Goal: Transaction & Acquisition: Purchase product/service

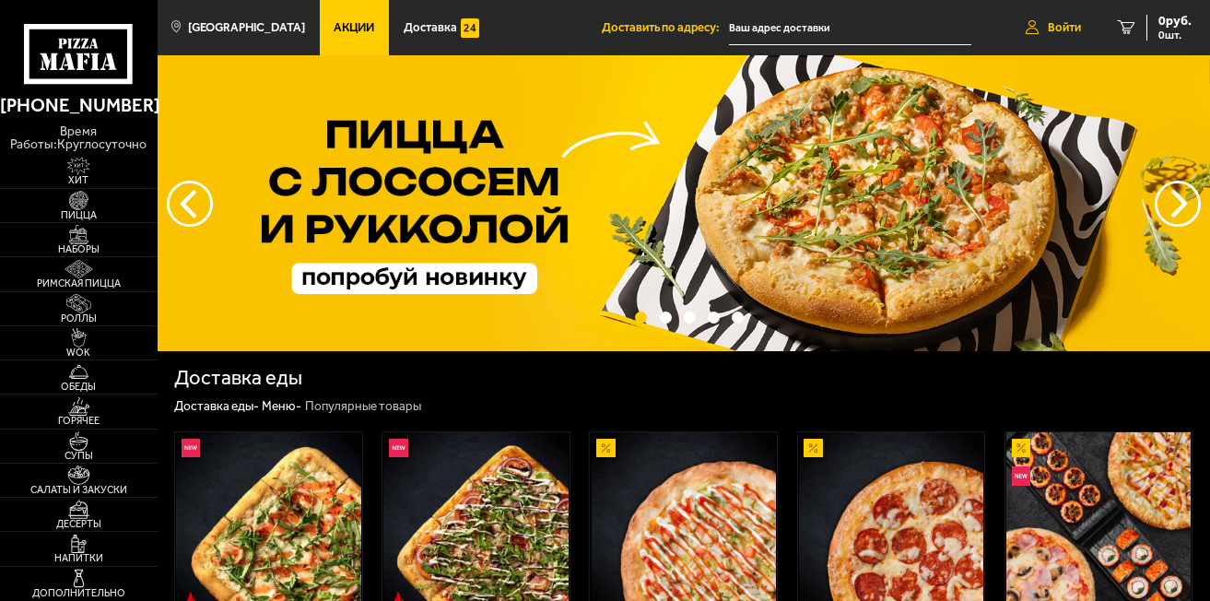
click at [1039, 30] on link "Войти" at bounding box center [1054, 27] width 92 height 55
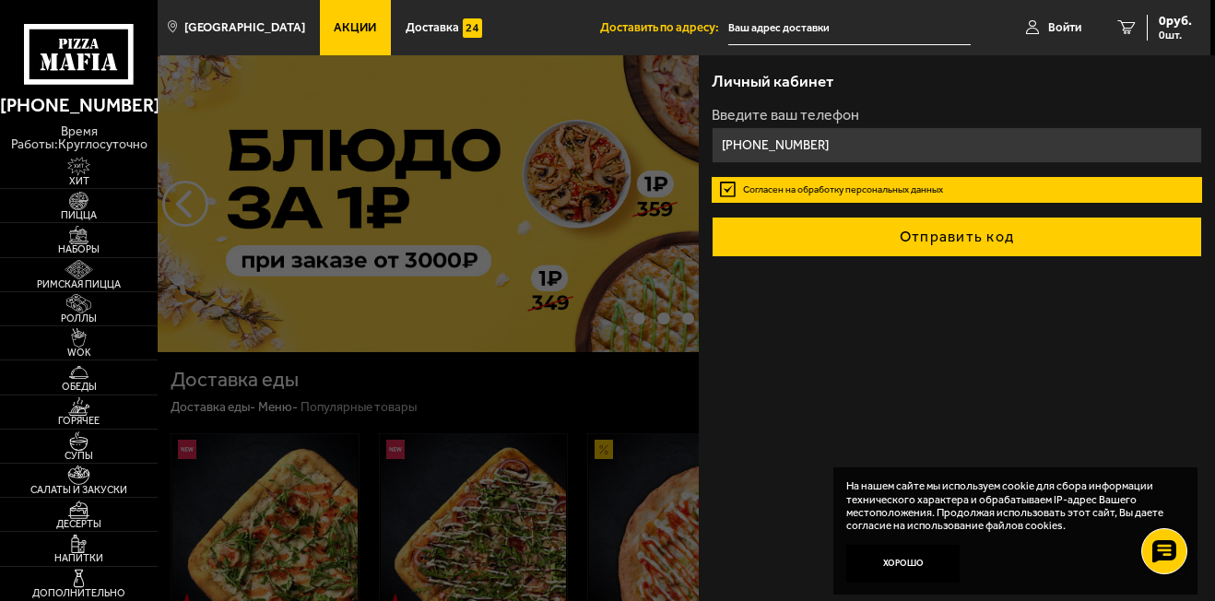
type input "[PHONE_NUMBER]"
click at [860, 224] on button "Отправить код" at bounding box center [957, 237] width 491 height 41
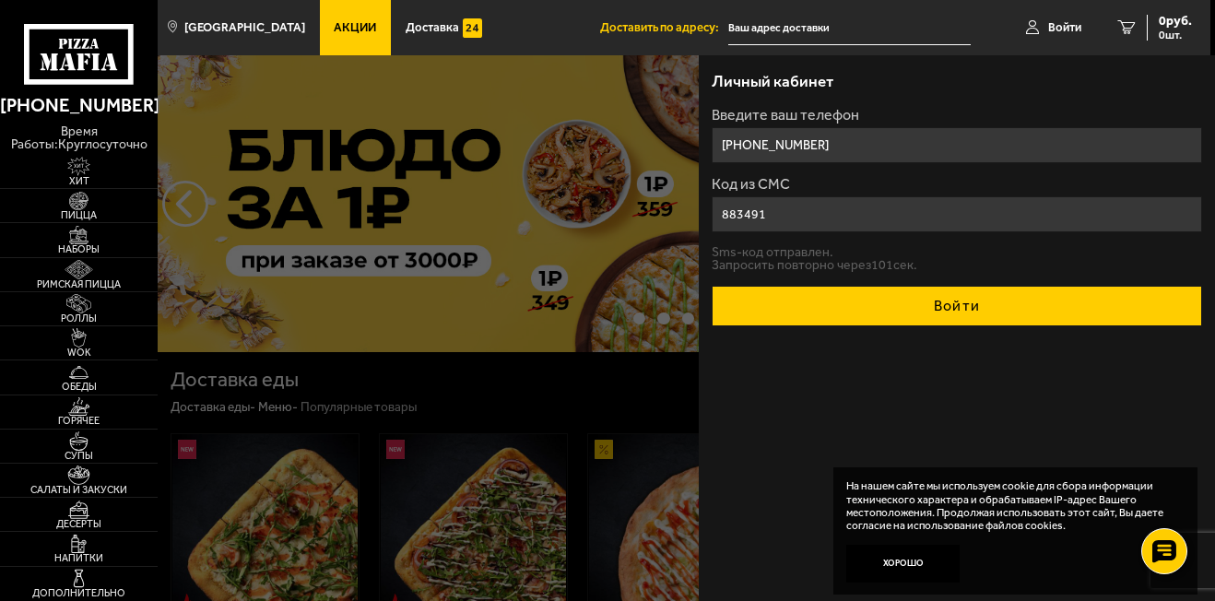
type input "883491"
click at [883, 298] on button "Войти" at bounding box center [957, 306] width 491 height 41
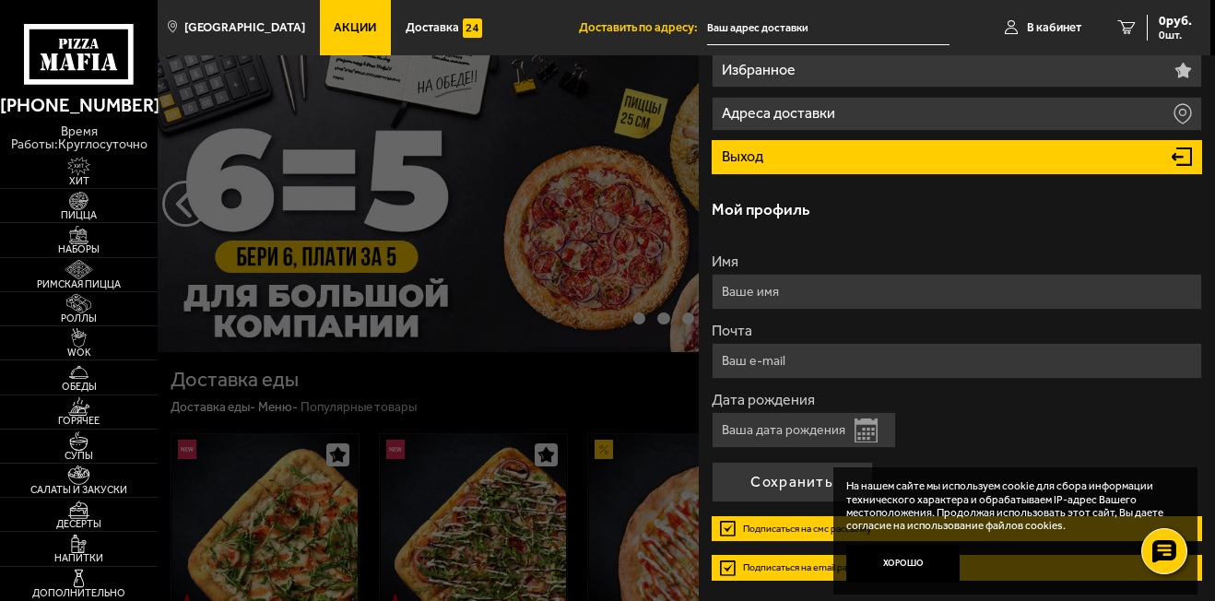
scroll to position [262, 0]
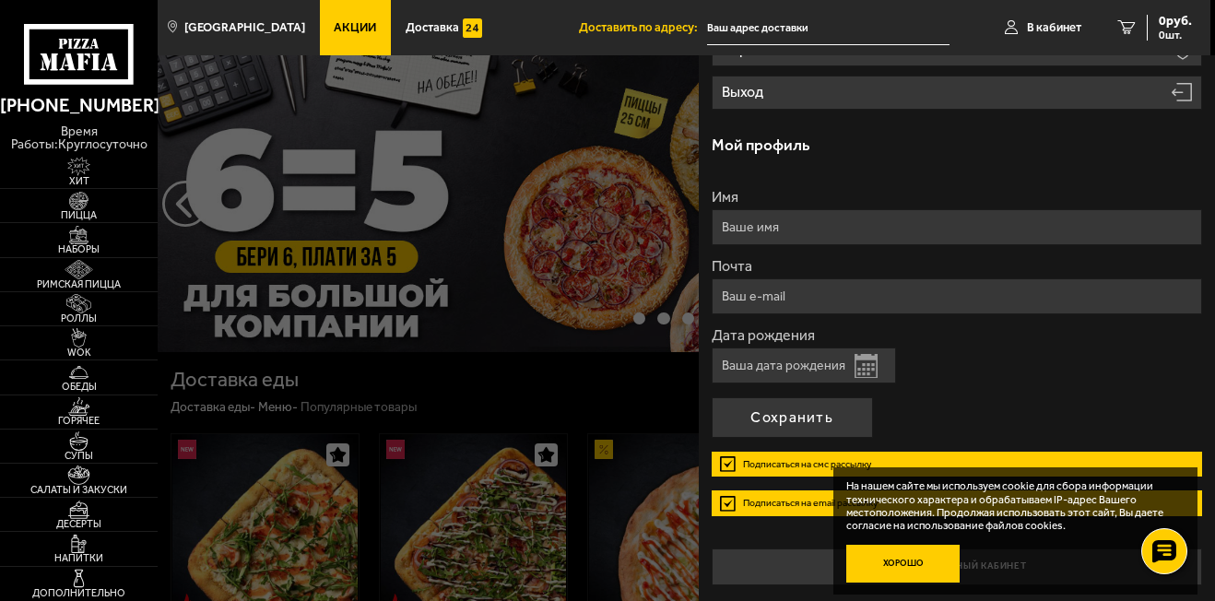
click at [873, 571] on button "Хорошо" at bounding box center [903, 564] width 114 height 38
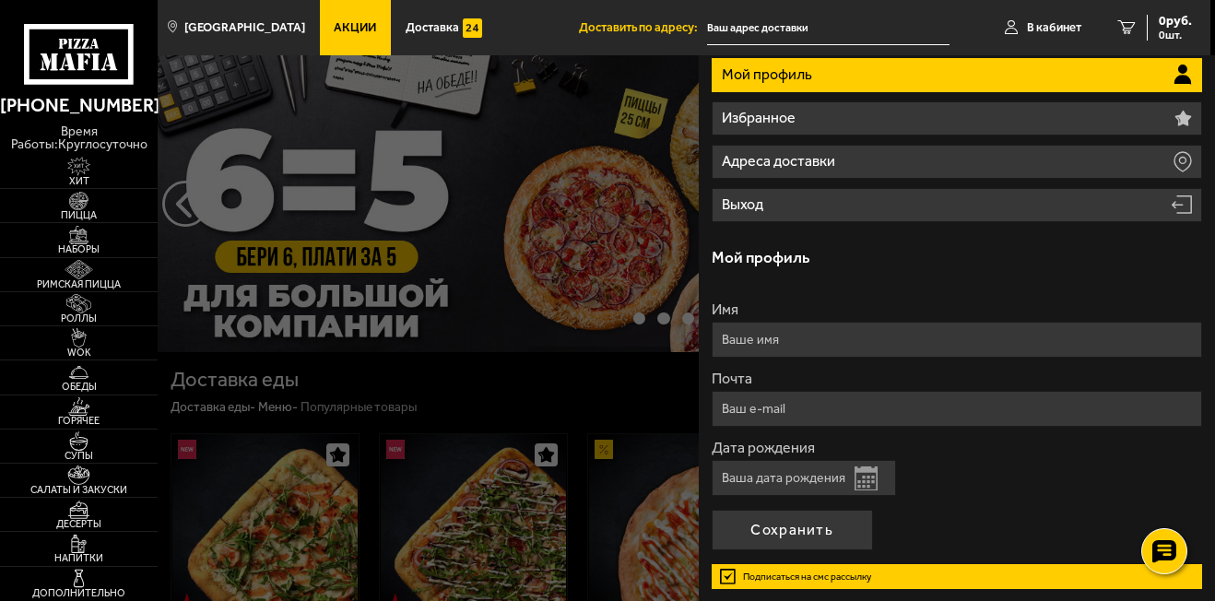
scroll to position [0, 0]
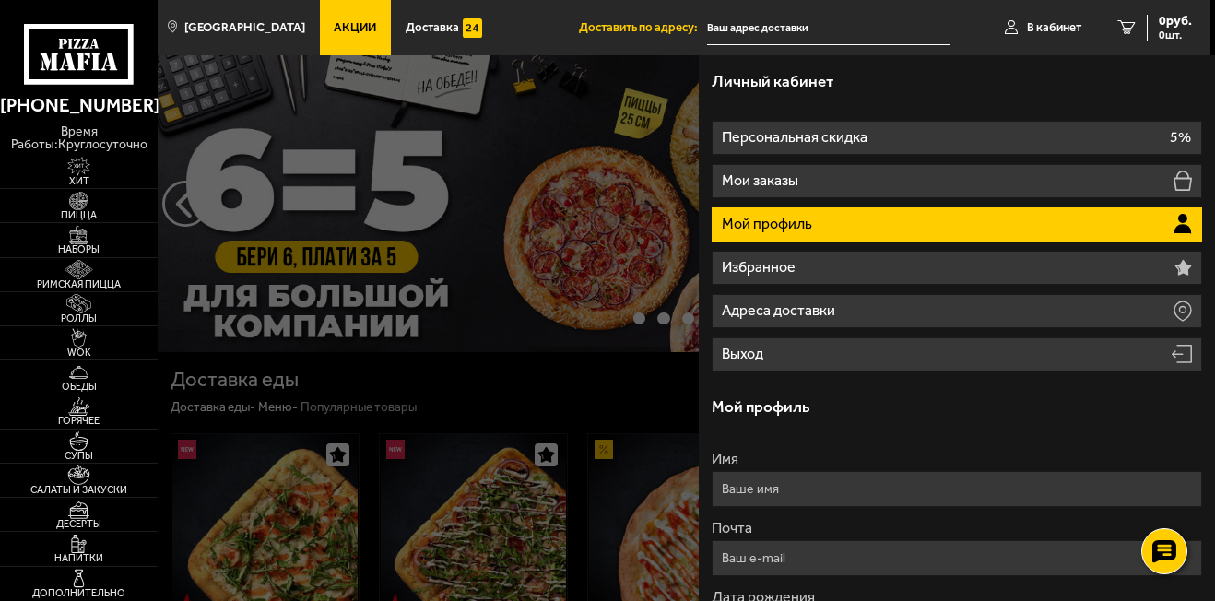
click at [802, 32] on input "text" at bounding box center [828, 28] width 243 height 34
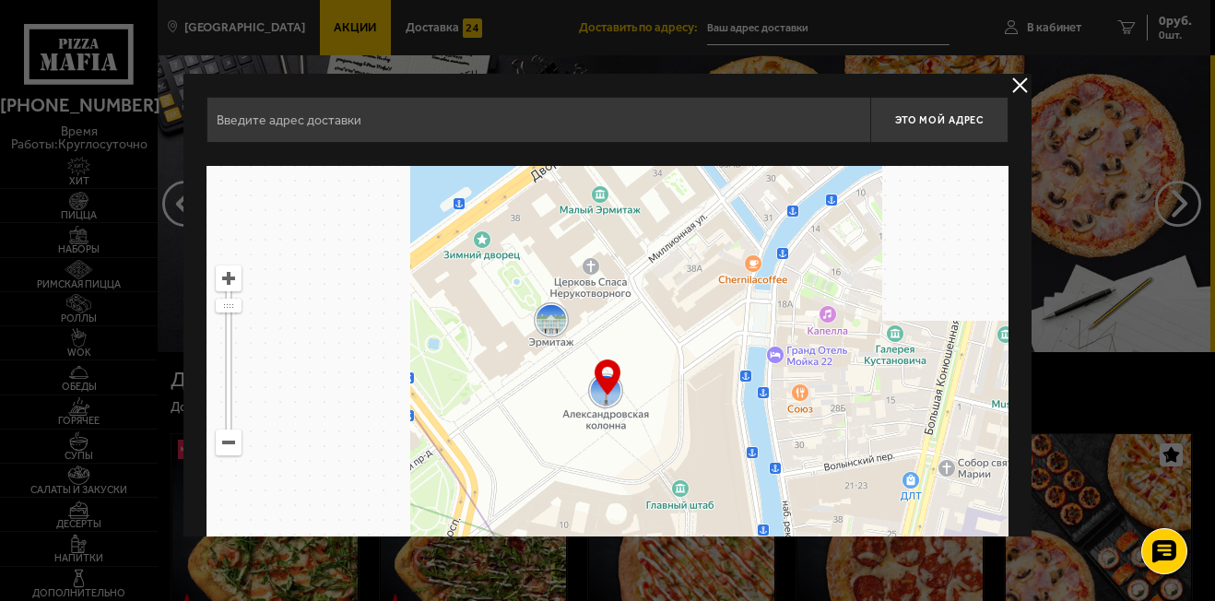
click at [801, 28] on div at bounding box center [607, 300] width 1215 height 601
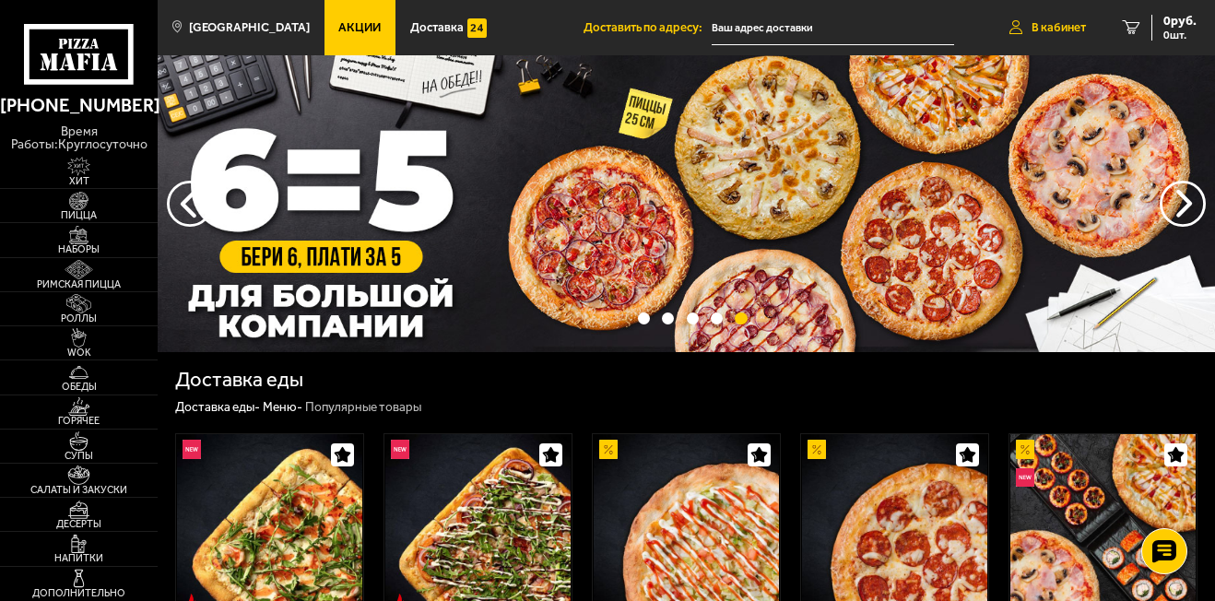
click at [1040, 24] on span "В кабинет" at bounding box center [1059, 27] width 54 height 12
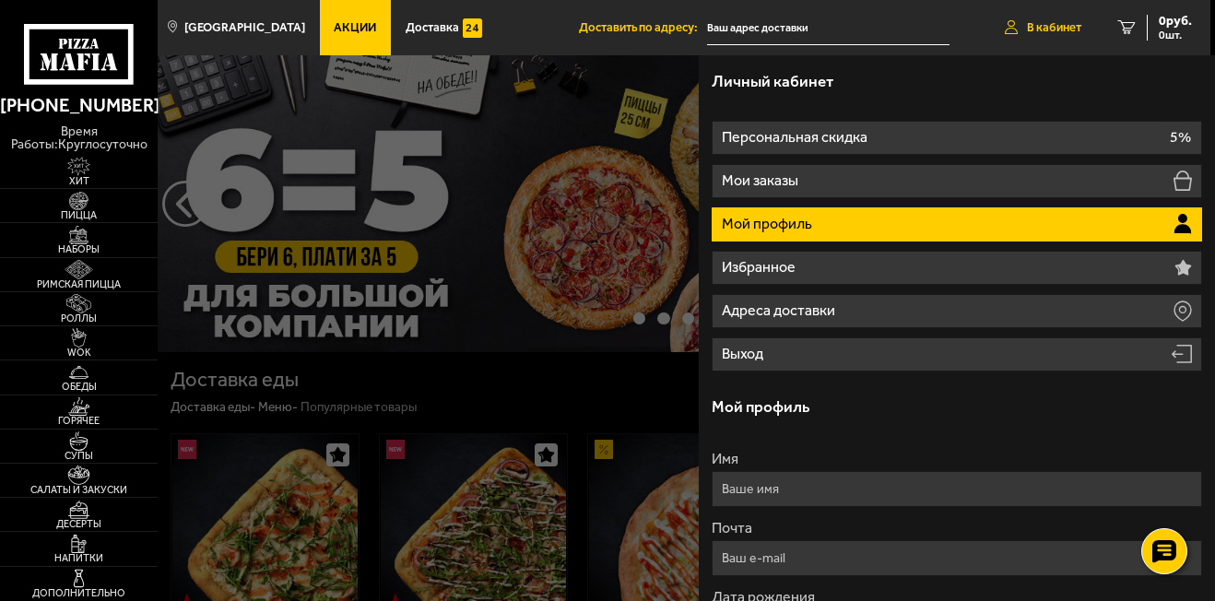
click at [1040, 23] on span "В кабинет" at bounding box center [1054, 27] width 54 height 12
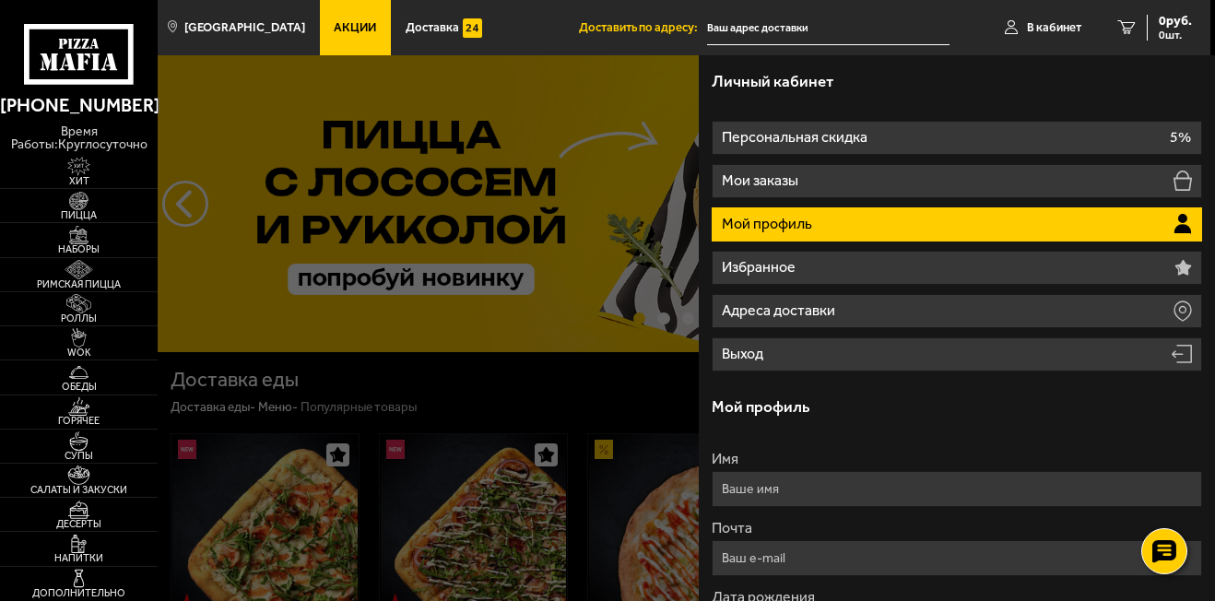
click at [821, 85] on h3 "Личный кабинет" at bounding box center [773, 82] width 122 height 16
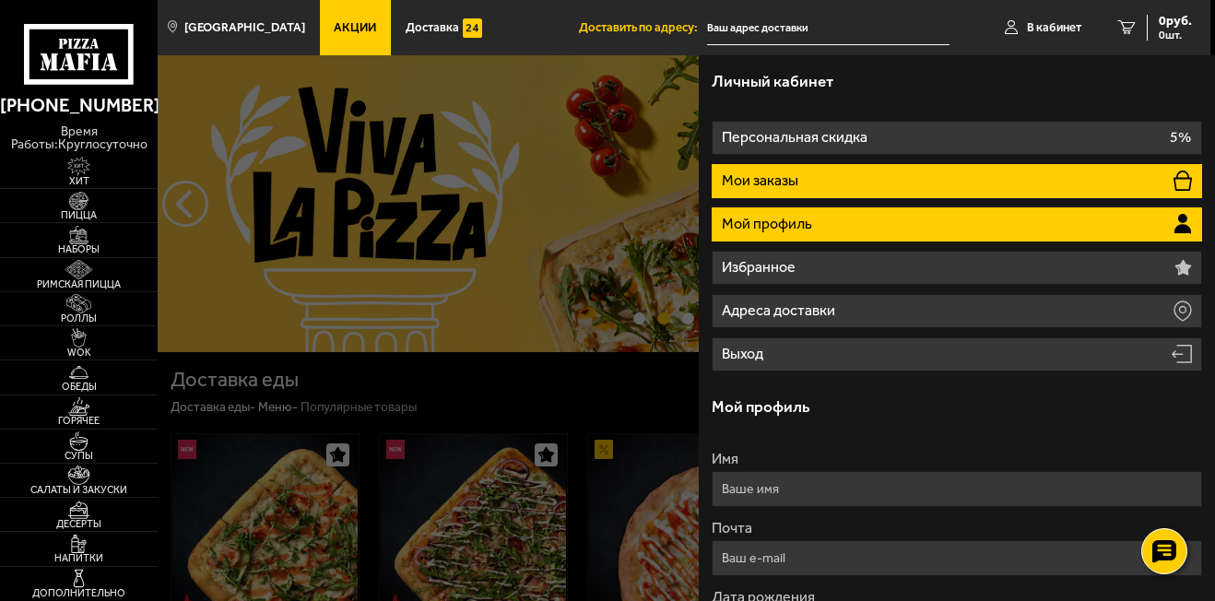
click at [808, 187] on li "Мои заказы" at bounding box center [957, 181] width 491 height 34
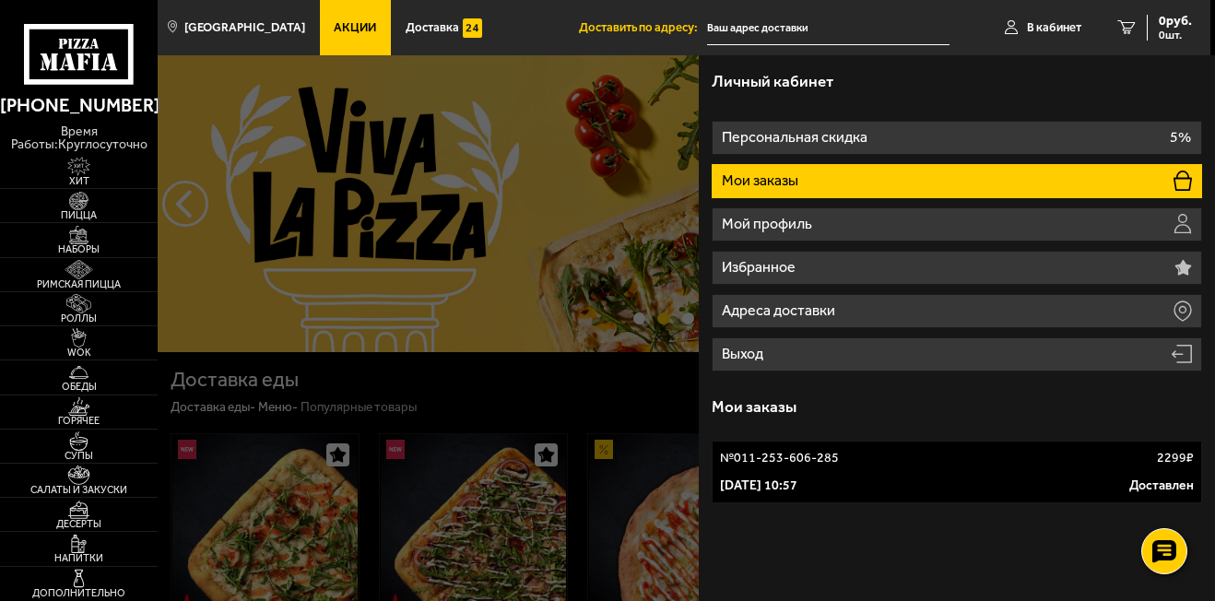
click at [731, 15] on input "text" at bounding box center [828, 28] width 243 height 34
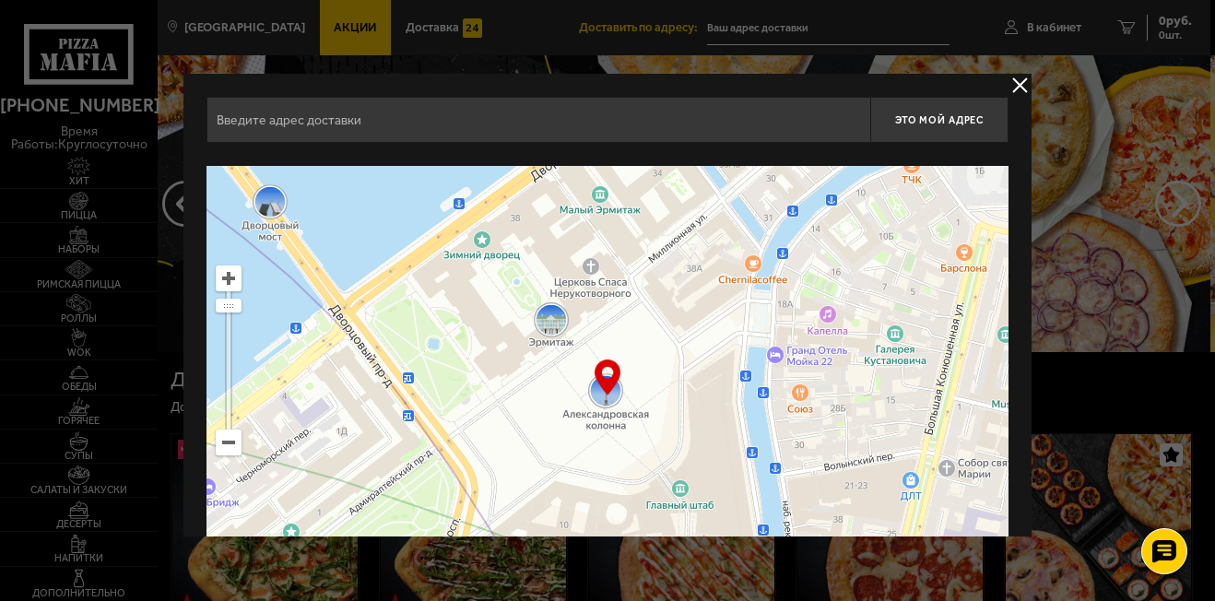
click at [454, 122] on input "text" at bounding box center [538, 120] width 664 height 46
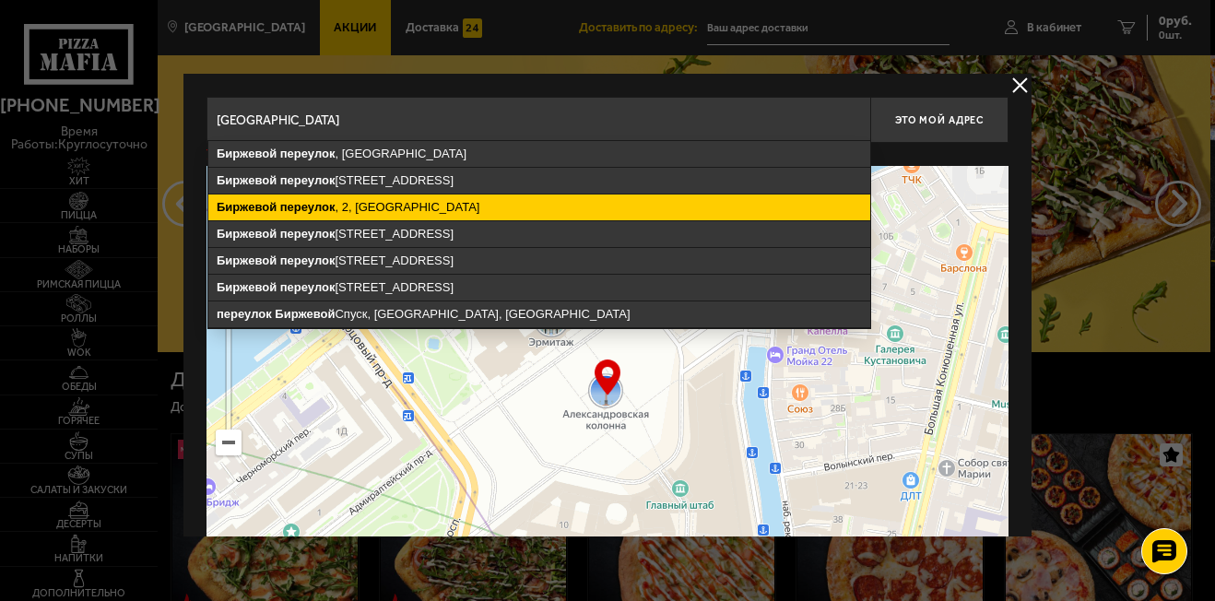
click at [445, 202] on ymaps "[STREET_ADDRESS]" at bounding box center [539, 208] width 662 height 26
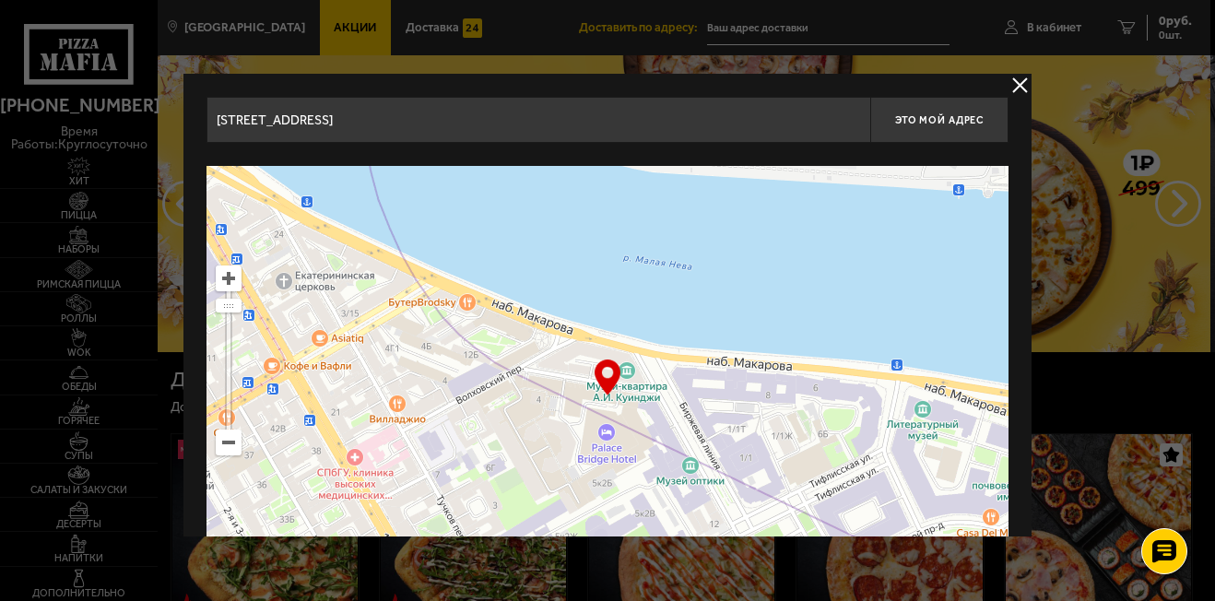
click at [666, 394] on ymaps at bounding box center [607, 396] width 802 height 461
click at [605, 404] on ymaps at bounding box center [607, 396] width 802 height 461
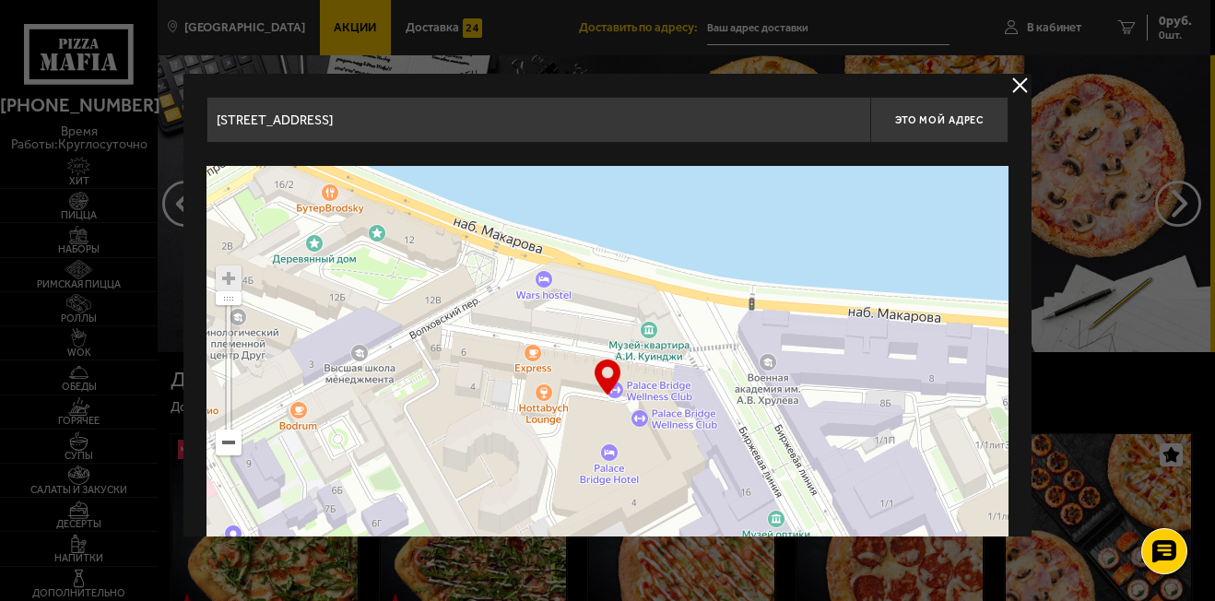
click at [605, 404] on ymaps at bounding box center [607, 396] width 802 height 461
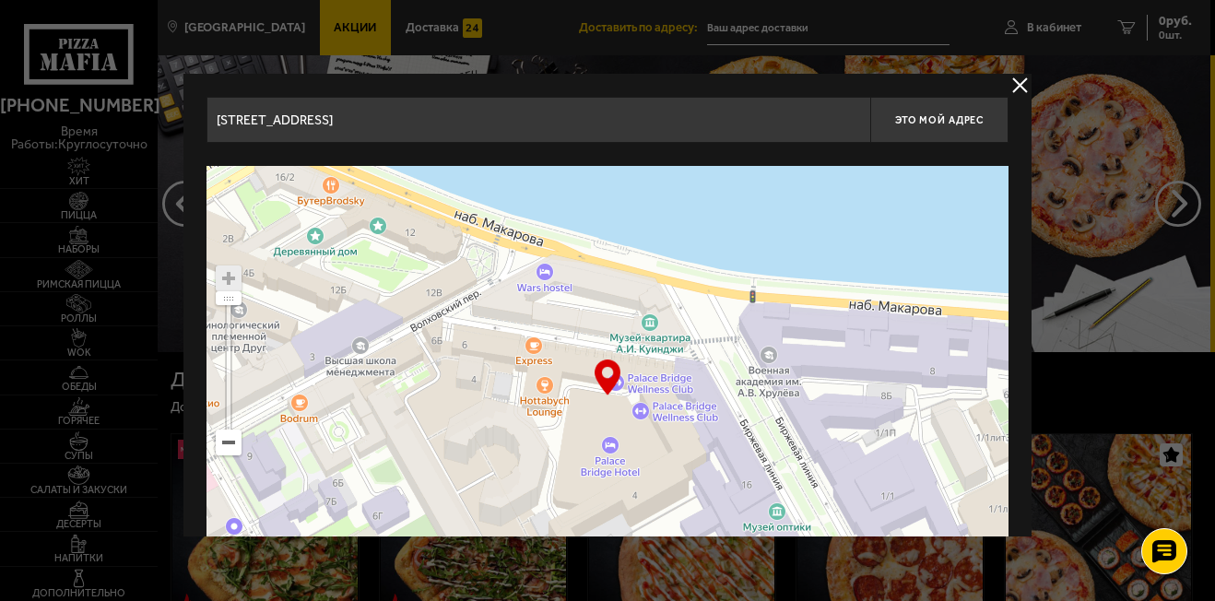
click at [553, 371] on ymaps at bounding box center [607, 396] width 802 height 461
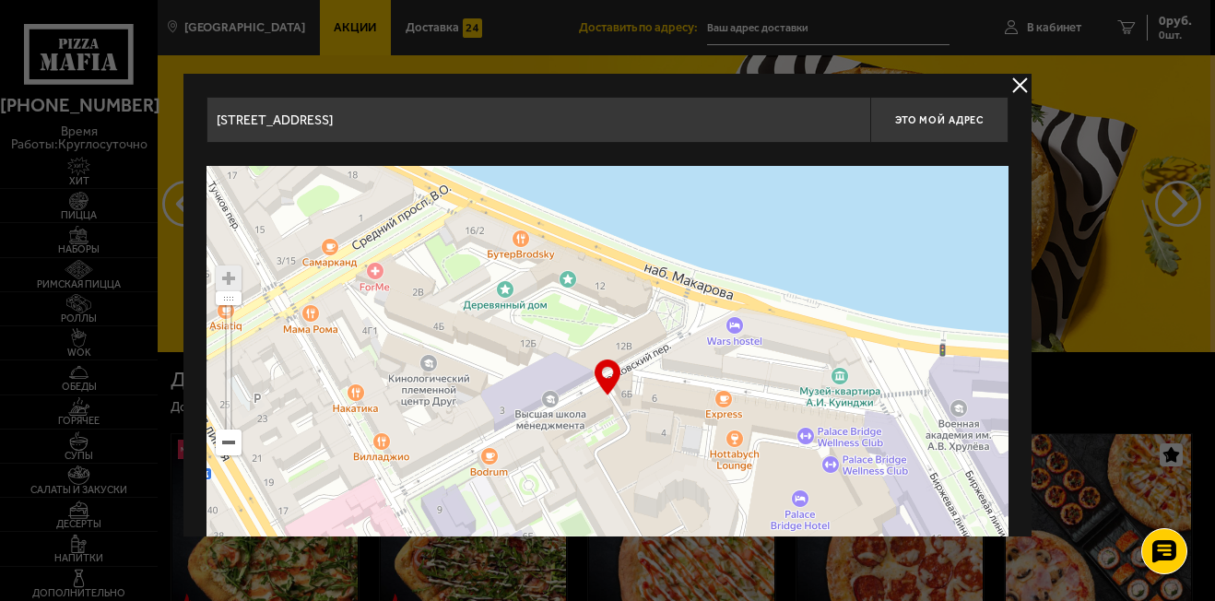
drag, startPoint x: 553, startPoint y: 371, endPoint x: 710, endPoint y: 397, distance: 158.8
click at [710, 397] on ymaps at bounding box center [607, 396] width 802 height 461
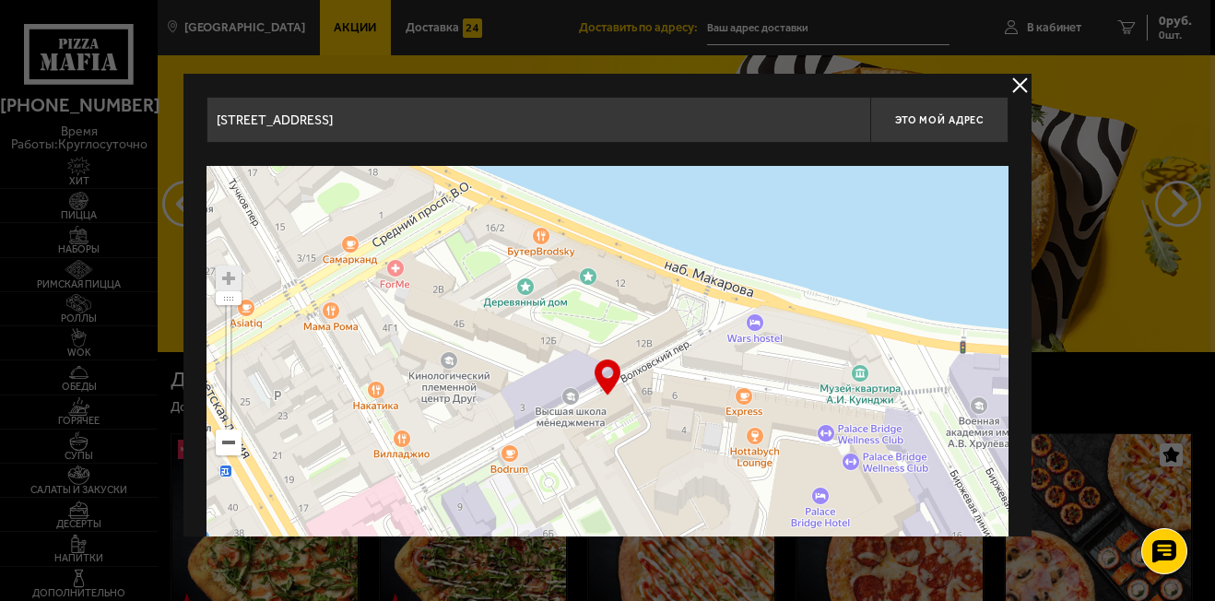
click at [574, 128] on input "[STREET_ADDRESS]" at bounding box center [538, 120] width 664 height 46
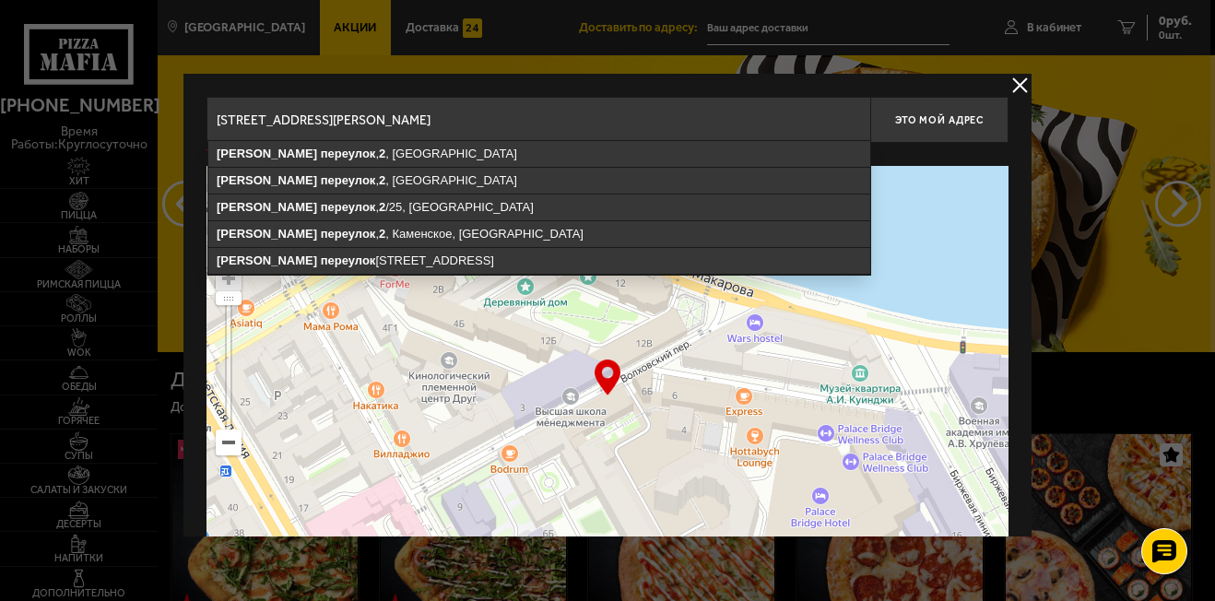
drag, startPoint x: 487, startPoint y: 134, endPoint x: 184, endPoint y: 141, distance: 302.5
click at [184, 141] on div "[STREET_ADDRESS] , [STREET_ADDRESS] , [STREET_ADDRESS], [STREET_ADDRESS] , [GEO…" at bounding box center [607, 362] width 848 height 576
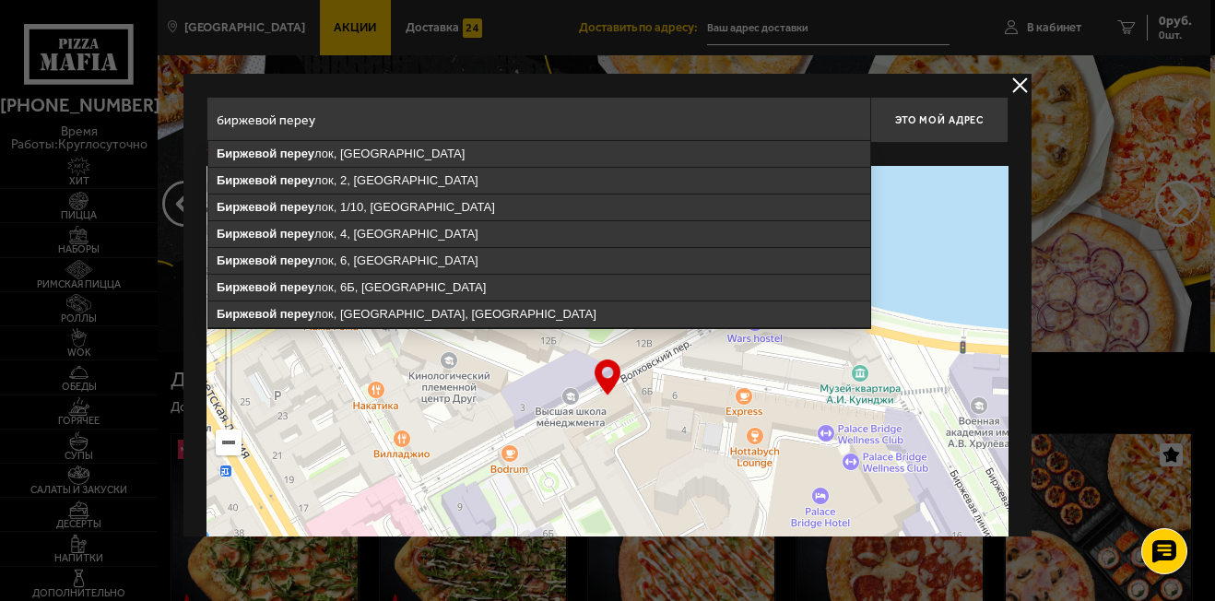
click at [307, 167] on ymaps "Биржевой переу лок, [GEOGRAPHIC_DATA]" at bounding box center [539, 154] width 662 height 27
click at [337, 122] on input "биржевой переу" at bounding box center [538, 120] width 664 height 46
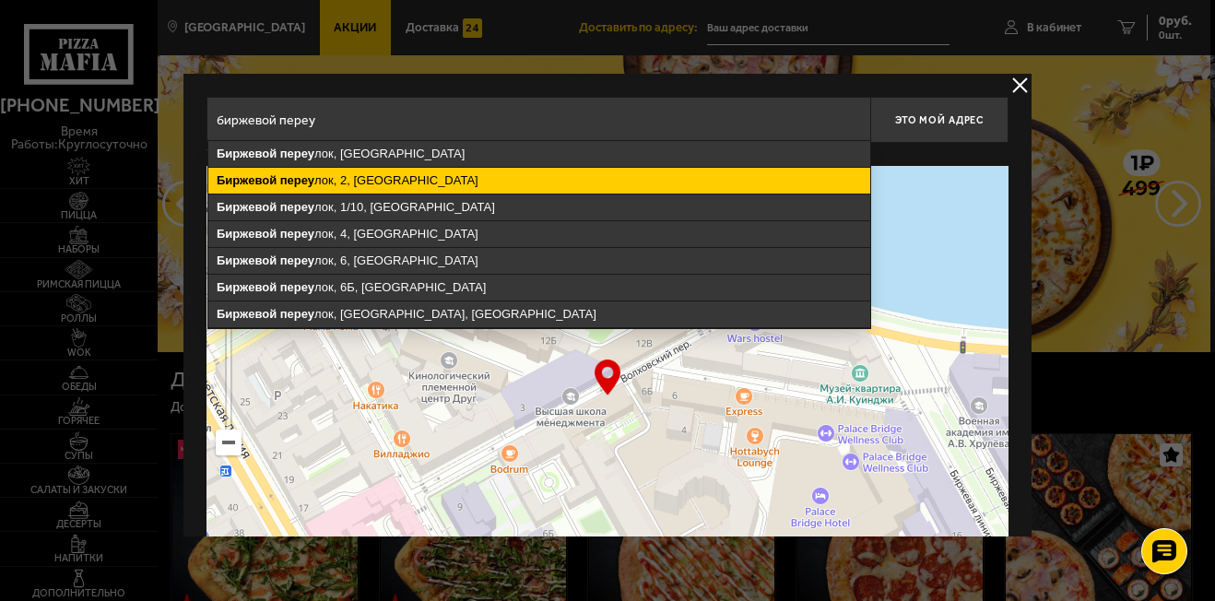
click at [343, 181] on ymaps "Биржевой переу лок, 2, [GEOGRAPHIC_DATA]" at bounding box center [539, 181] width 662 height 26
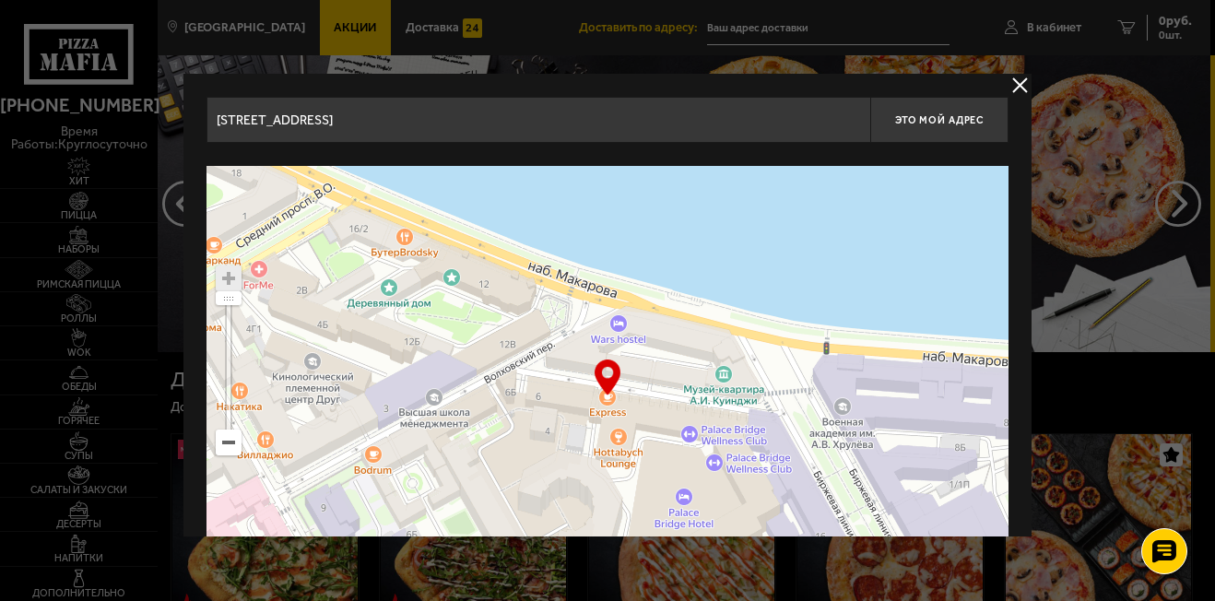
drag, startPoint x: 565, startPoint y: 373, endPoint x: 640, endPoint y: 403, distance: 80.3
click at [640, 403] on ymaps at bounding box center [607, 396] width 802 height 461
type input "[STREET_ADDRESS]"
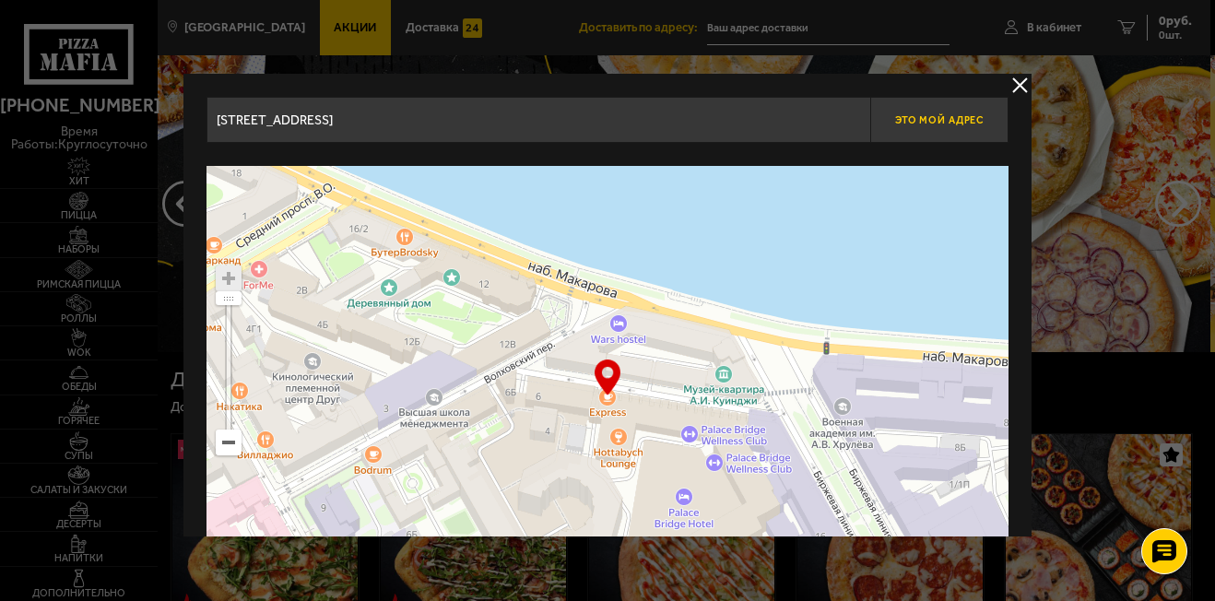
click at [961, 110] on button "Это мой адрес" at bounding box center [939, 120] width 138 height 46
type input "[STREET_ADDRESS]"
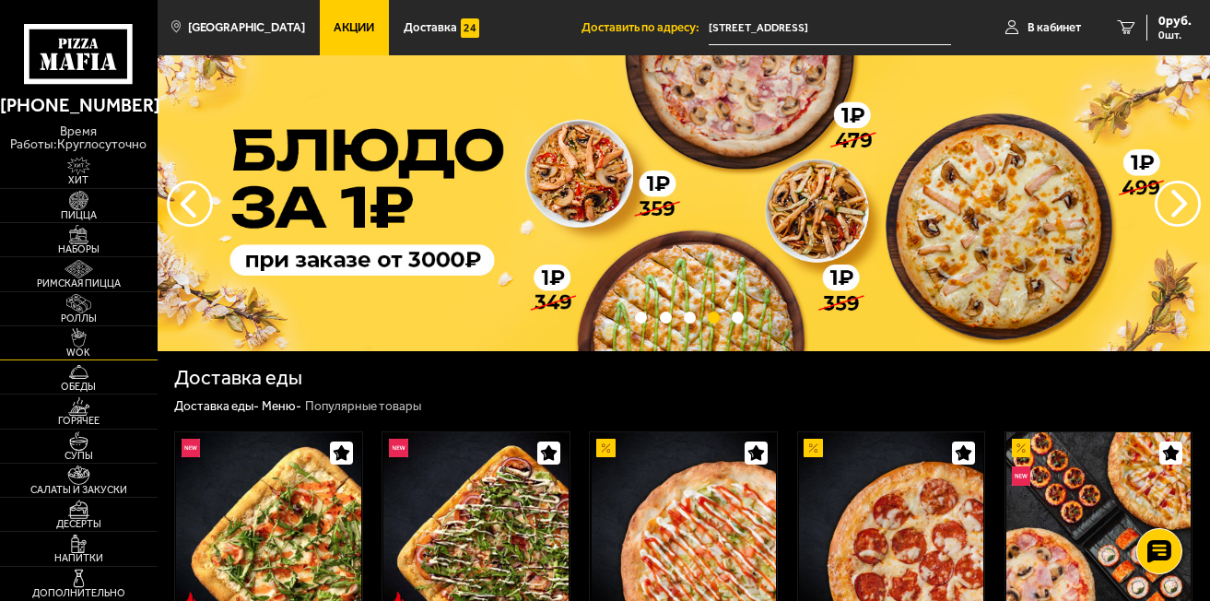
click at [77, 336] on img at bounding box center [78, 337] width 49 height 19
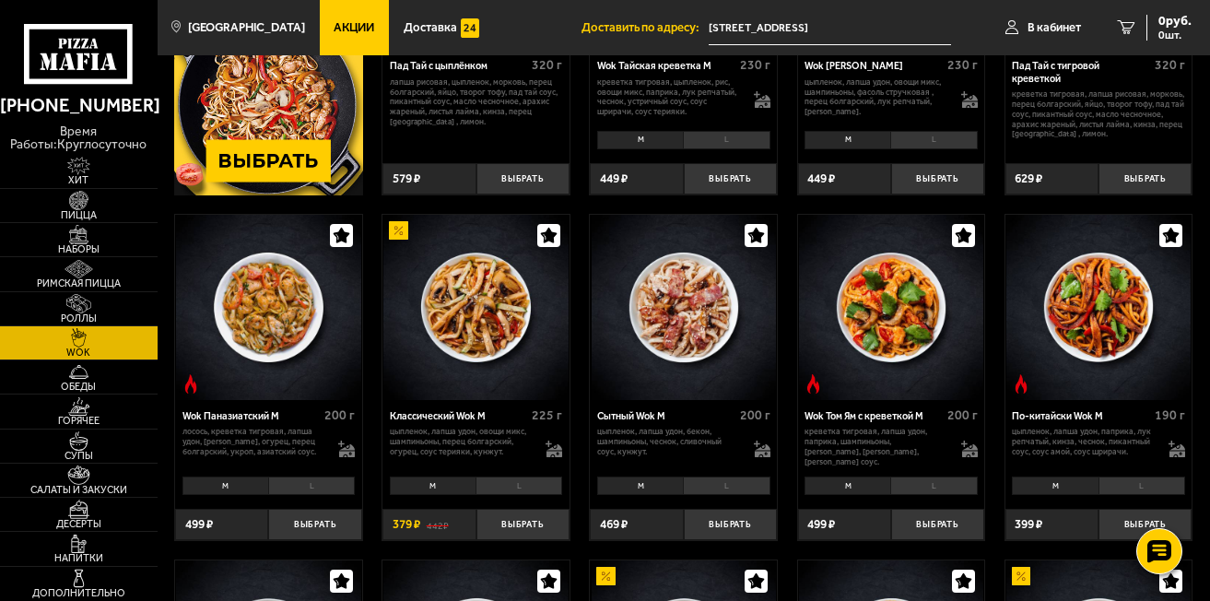
scroll to position [277, 0]
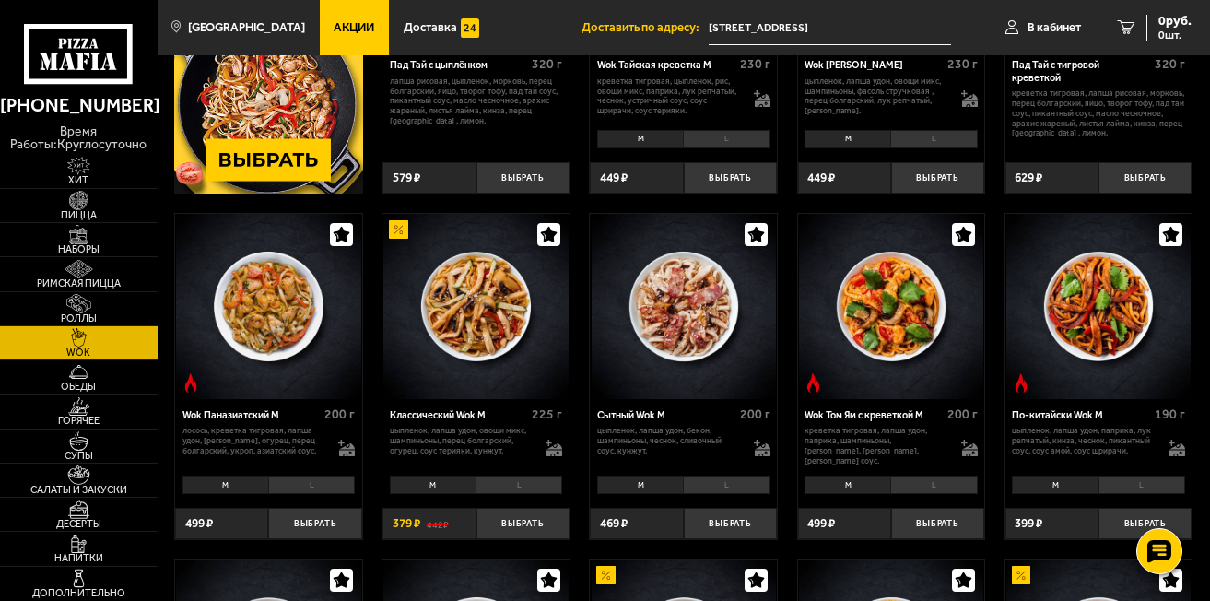
click at [521, 492] on li "L" at bounding box center [519, 485] width 87 height 18
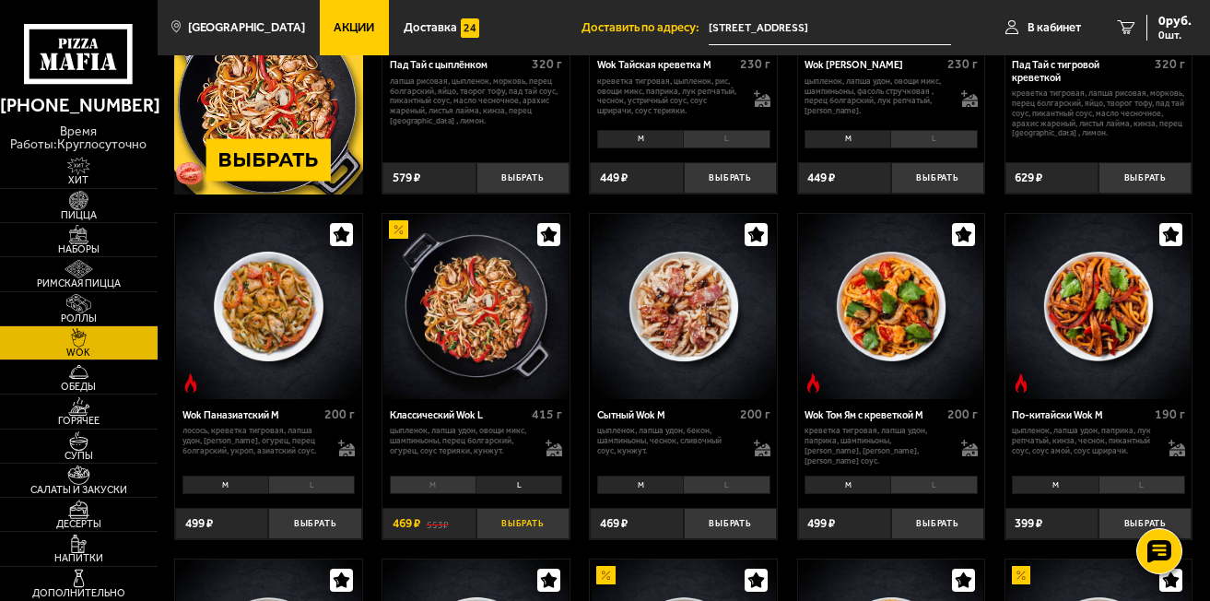
click at [534, 525] on button "Выбрать" at bounding box center [523, 523] width 93 height 31
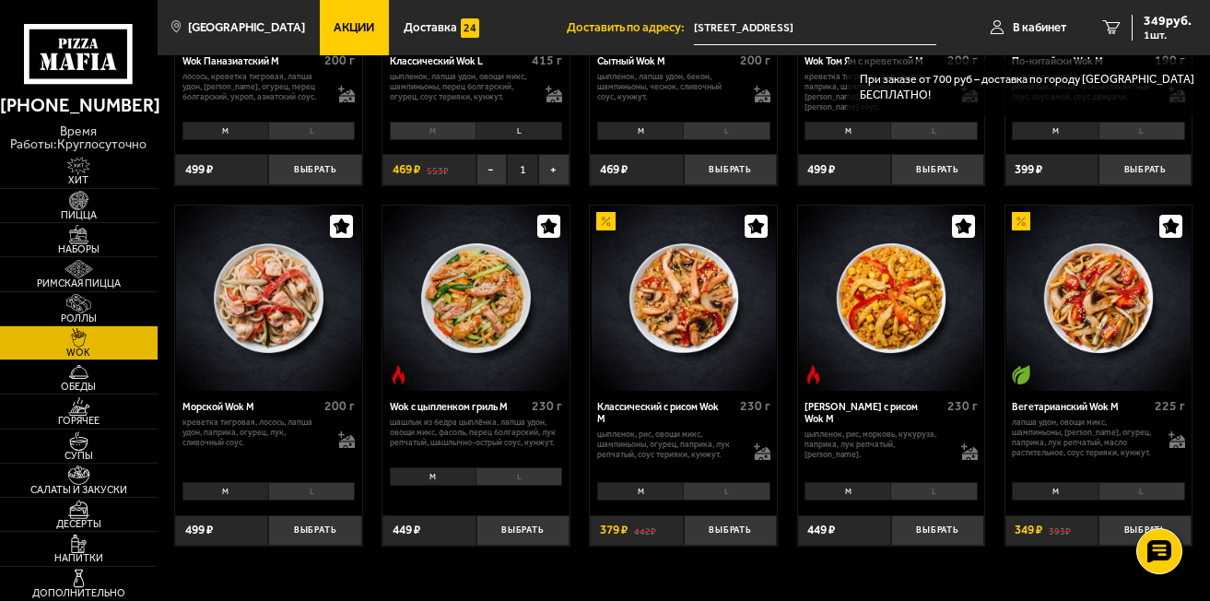
scroll to position [830, 0]
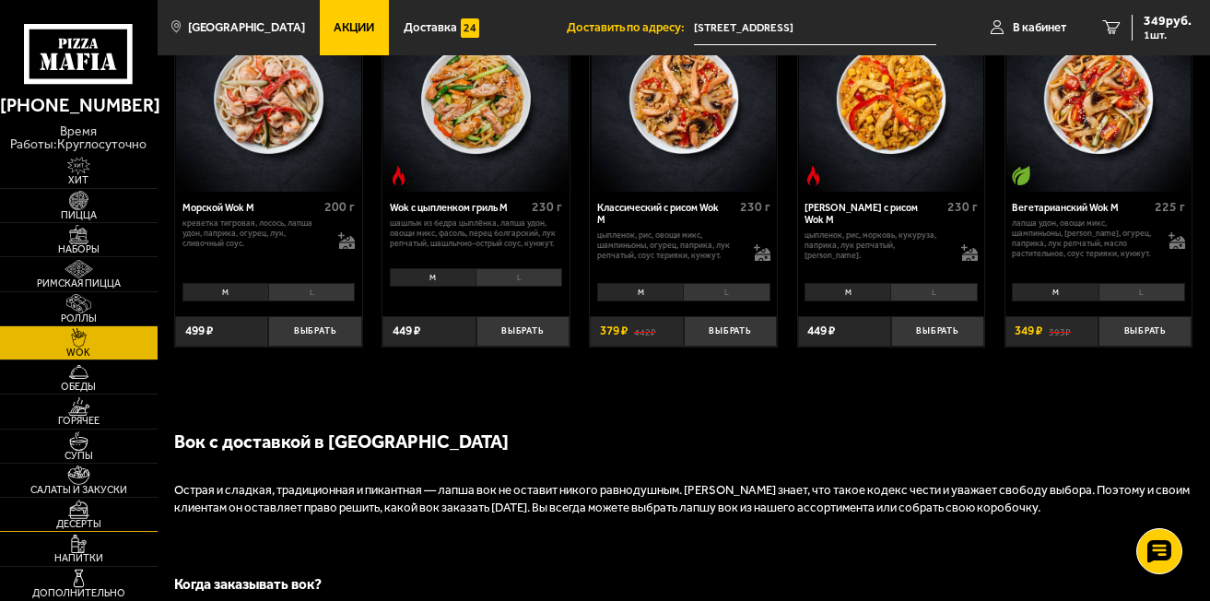
click at [65, 523] on span "Десерты" at bounding box center [79, 524] width 158 height 10
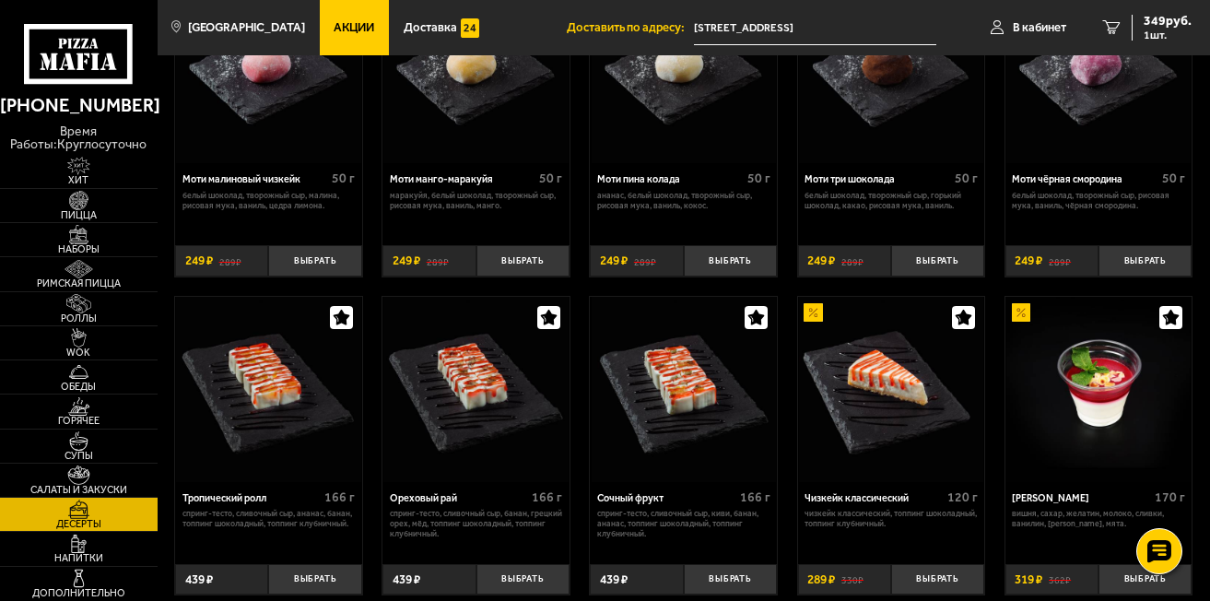
scroll to position [277, 0]
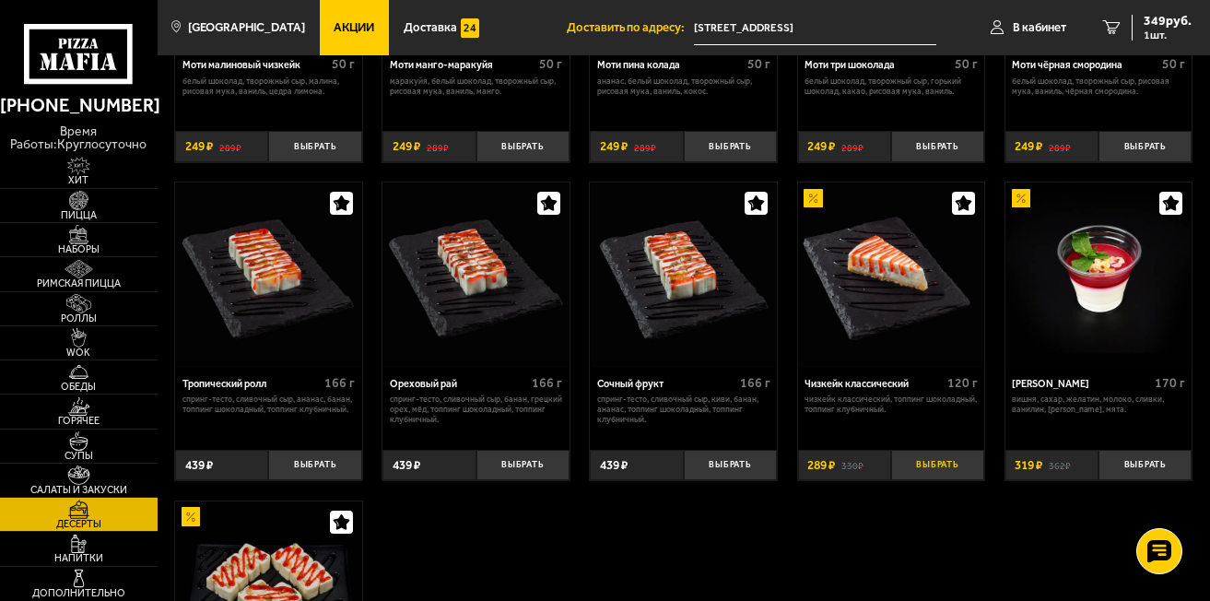
click at [950, 466] on button "Выбрать" at bounding box center [937, 465] width 93 height 31
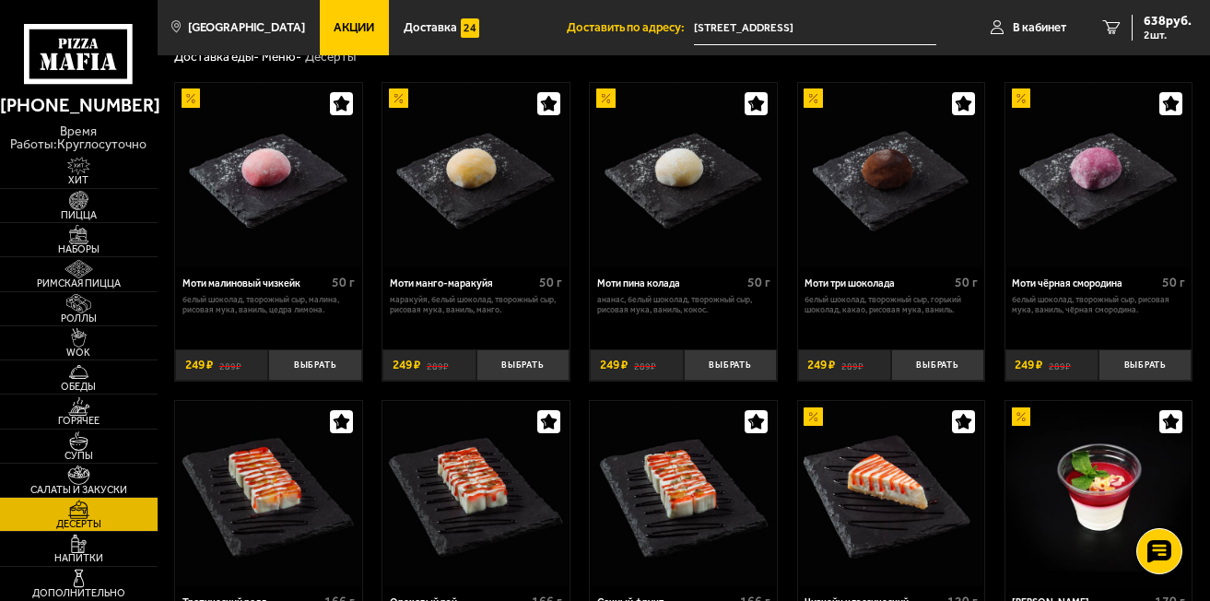
scroll to position [0, 0]
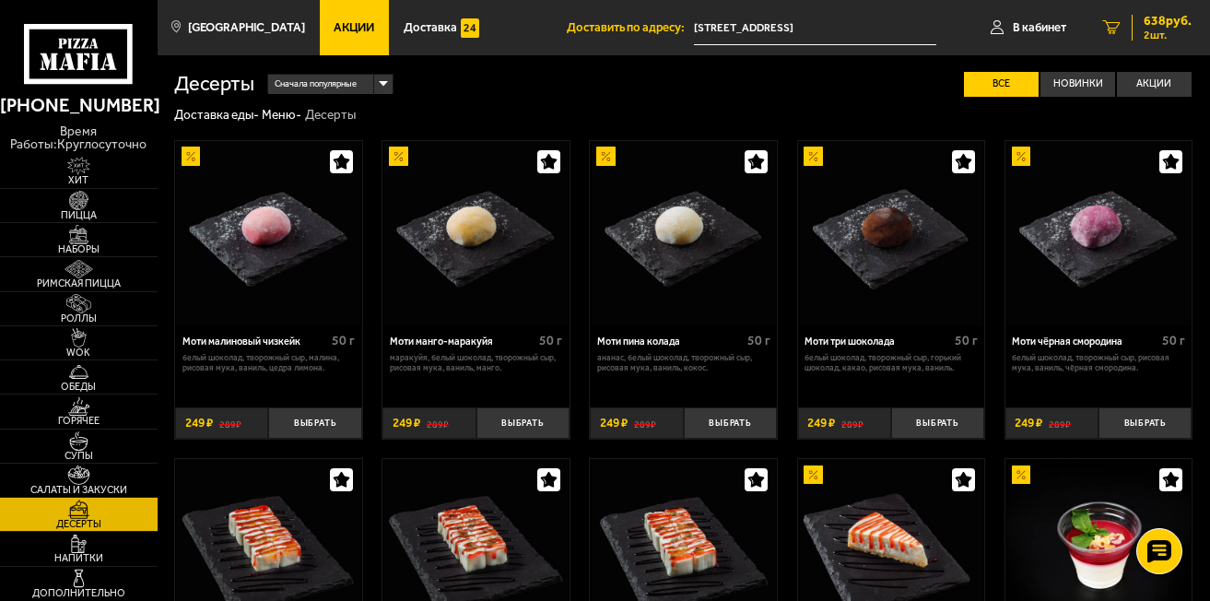
click at [1164, 23] on span "638 руб." at bounding box center [1168, 21] width 48 height 13
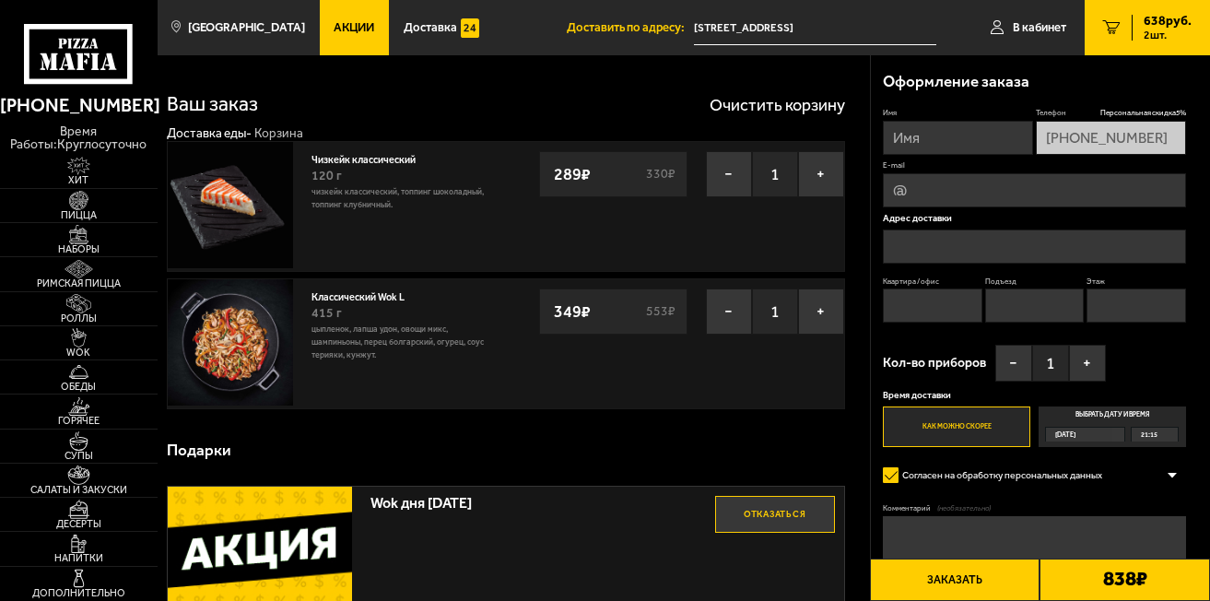
type input "[STREET_ADDRESS]"
click at [932, 303] on input "Квартира / офис" at bounding box center [933, 306] width 100 height 34
click at [932, 302] on input "Квартира / офис" at bounding box center [933, 306] width 100 height 34
click at [1048, 302] on input "Подъезд" at bounding box center [1035, 306] width 100 height 34
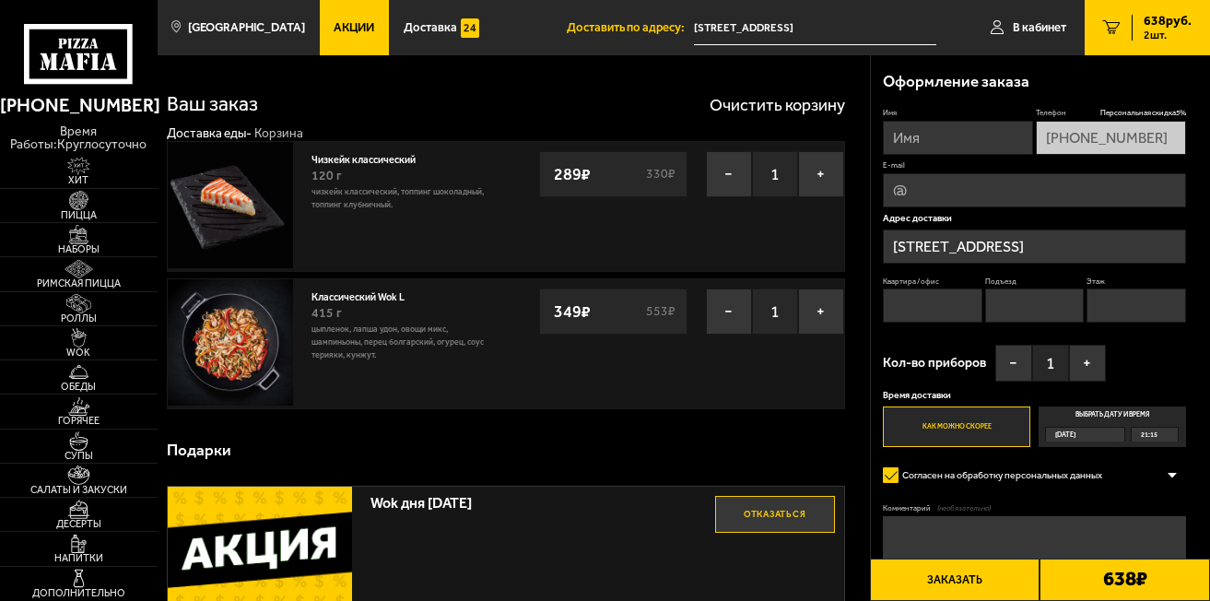
click at [1109, 307] on input "Этаж" at bounding box center [1137, 306] width 100 height 34
type input "3"
click at [1068, 308] on input "Подъезд" at bounding box center [1035, 306] width 100 height 34
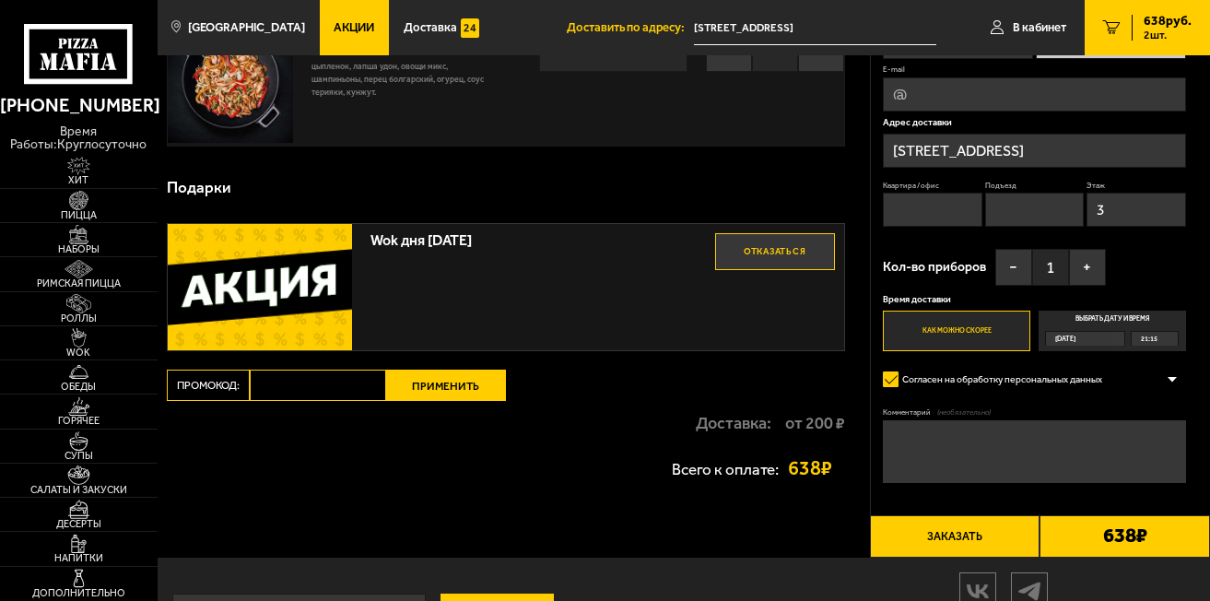
scroll to position [277, 0]
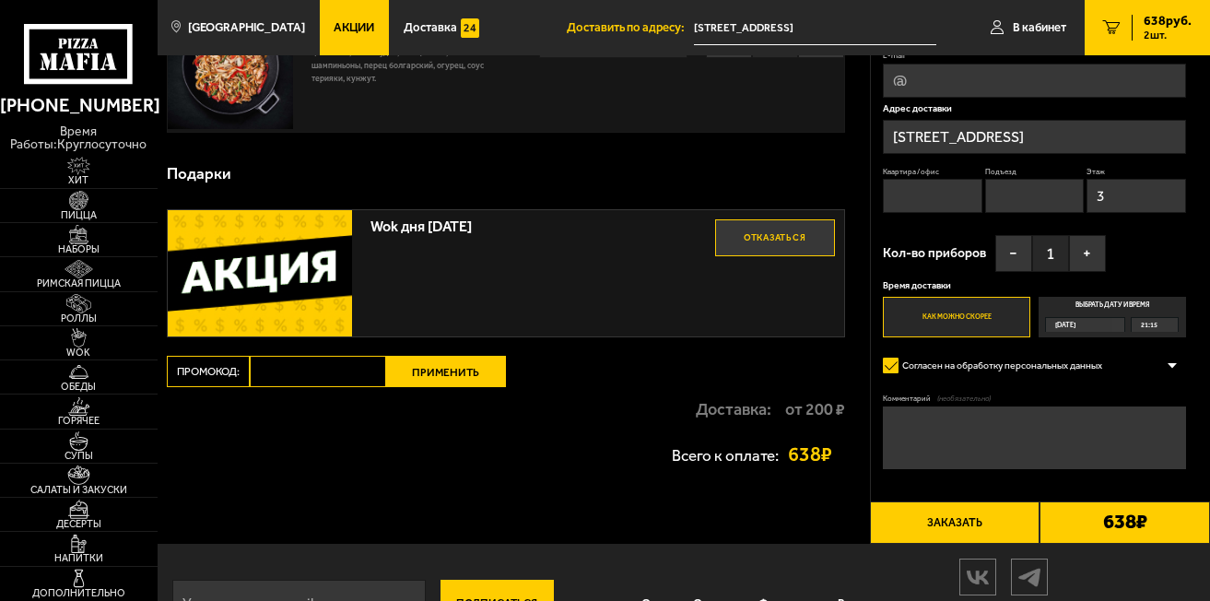
click at [972, 430] on textarea "Комментарий (необязательно)" at bounding box center [1034, 438] width 302 height 63
click at [889, 419] on textarea "[PERSON_NAME] Хостел [PERSON_NAME] и Волк" at bounding box center [1034, 438] width 302 height 63
click at [1142, 423] on textarea "[GEOGRAPHIC_DATA] 2 Литер [PERSON_NAME]. Хостел [PERSON_NAME] и Волк" at bounding box center [1034, 438] width 302 height 63
click at [1037, 424] on textarea "[GEOGRAPHIC_DATA] 2 Литер [PERSON_NAME]. Хостел [PERSON_NAME] и Волк" at bounding box center [1034, 438] width 302 height 63
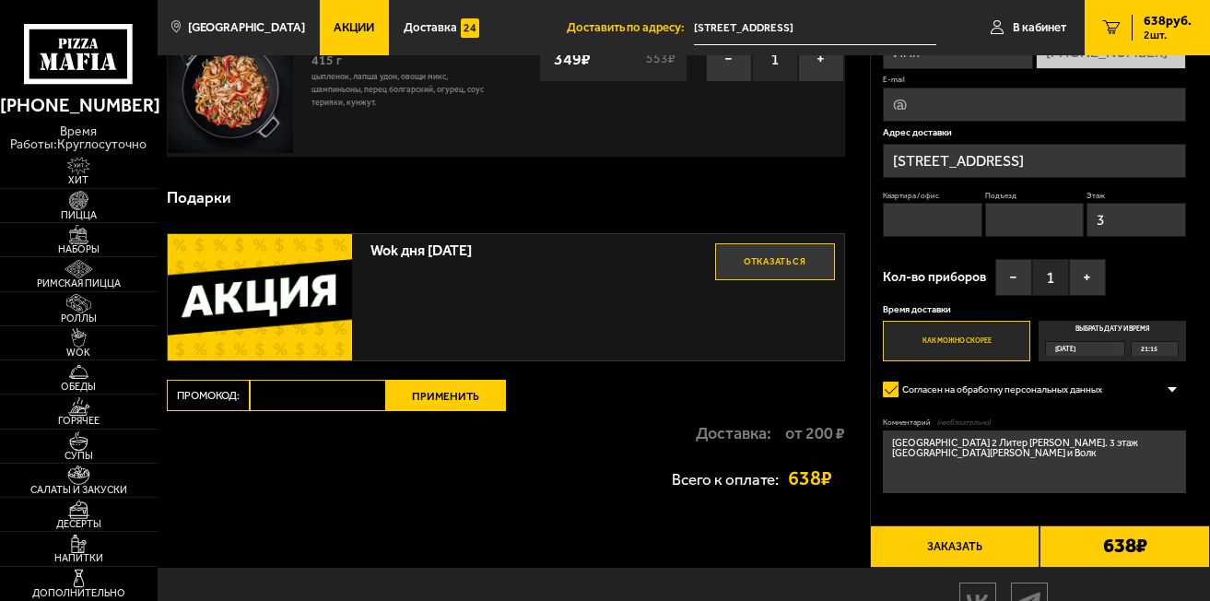
scroll to position [248, 0]
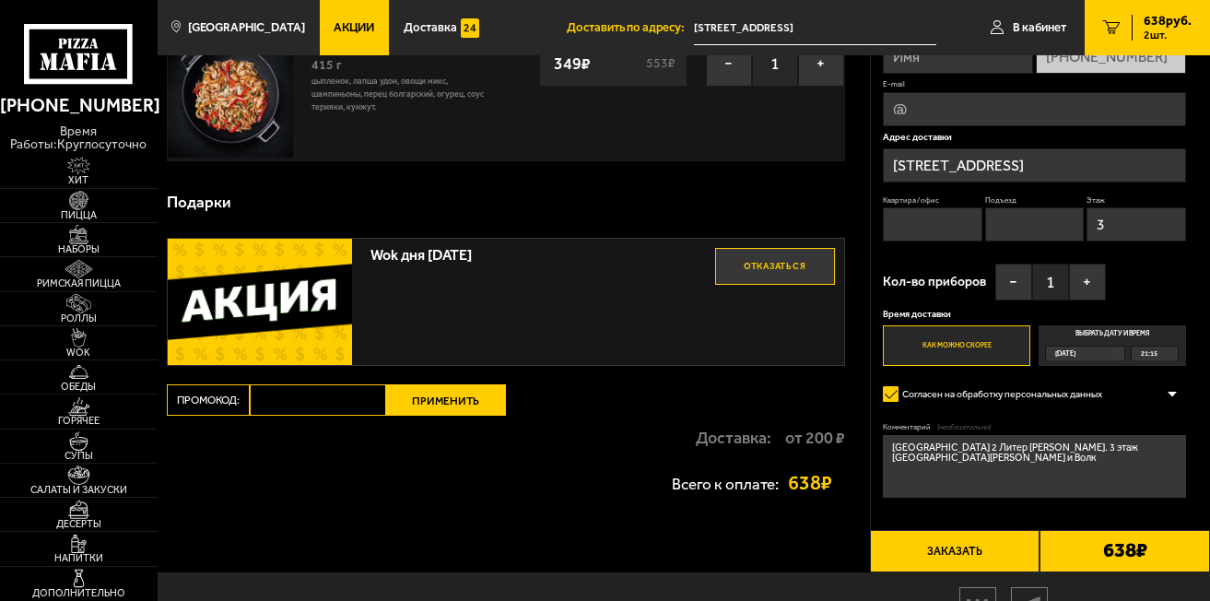
type textarea "[GEOGRAPHIC_DATA] 2 Литер [PERSON_NAME]. 3 этаж [GEOGRAPHIC_DATA][PERSON_NAME] …"
click at [1076, 355] on span "[DATE]" at bounding box center [1065, 354] width 20 height 15
click at [0, 0] on input "Выбрать дату и время [DATE] 21:15" at bounding box center [0, 0] width 0 height 0
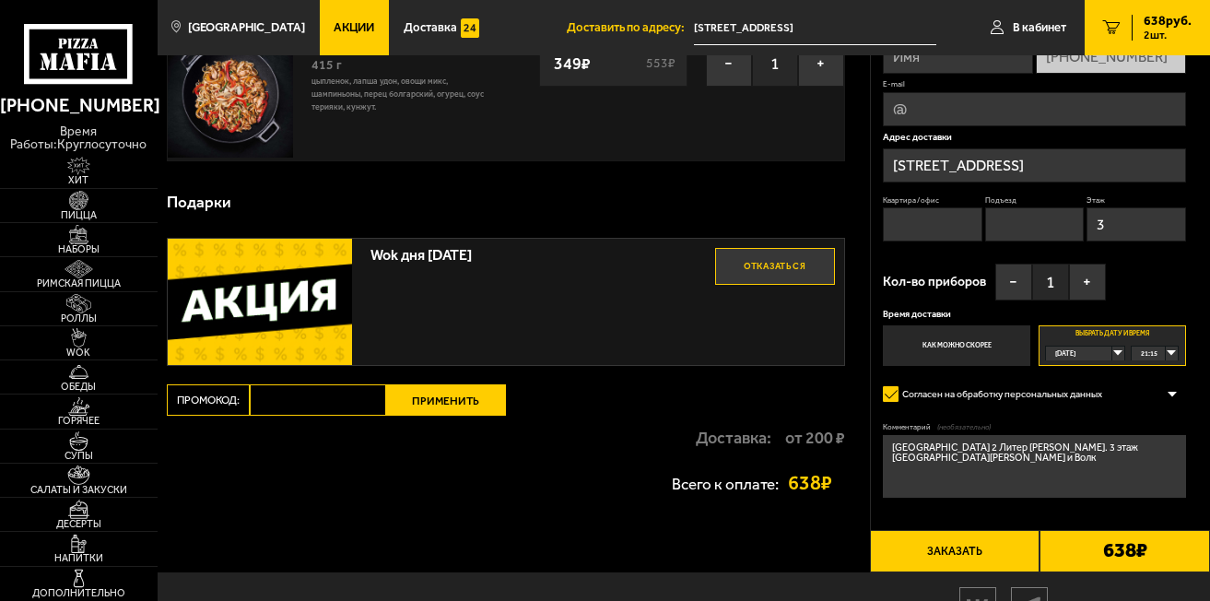
click at [1076, 348] on span "[DATE]" at bounding box center [1065, 354] width 20 height 15
click at [1085, 377] on li "[DATE]" at bounding box center [1085, 384] width 76 height 16
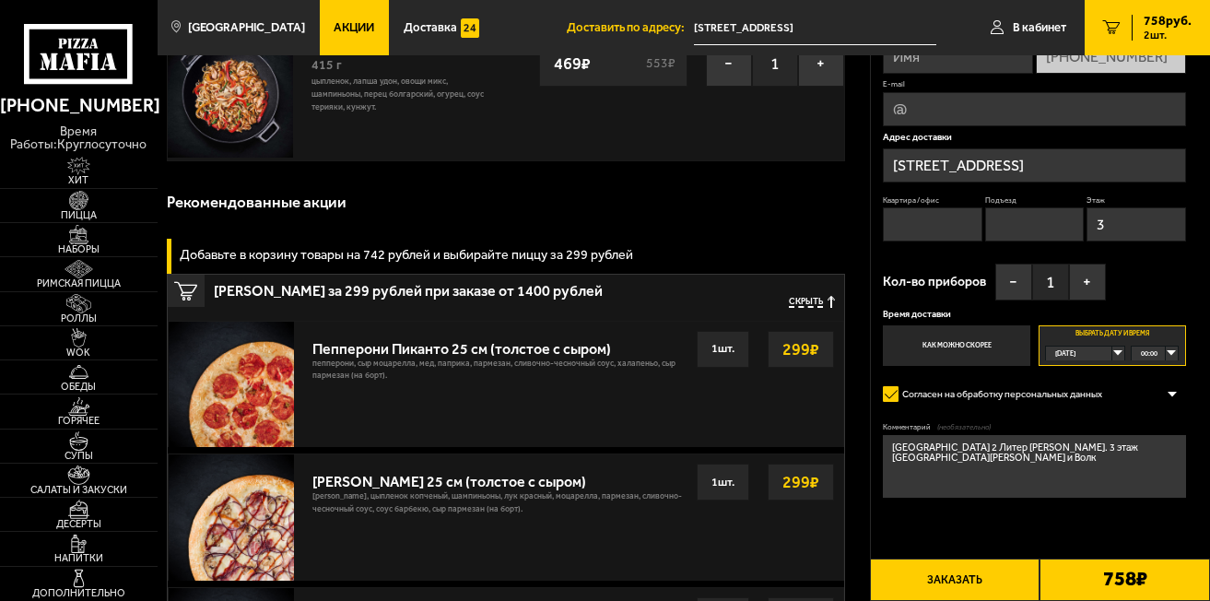
click at [1175, 352] on div "00:00" at bounding box center [1154, 354] width 45 height 15
click at [1158, 472] on span "09:00" at bounding box center [1150, 474] width 17 height 15
click at [936, 574] on button "Заказать" at bounding box center [955, 580] width 171 height 43
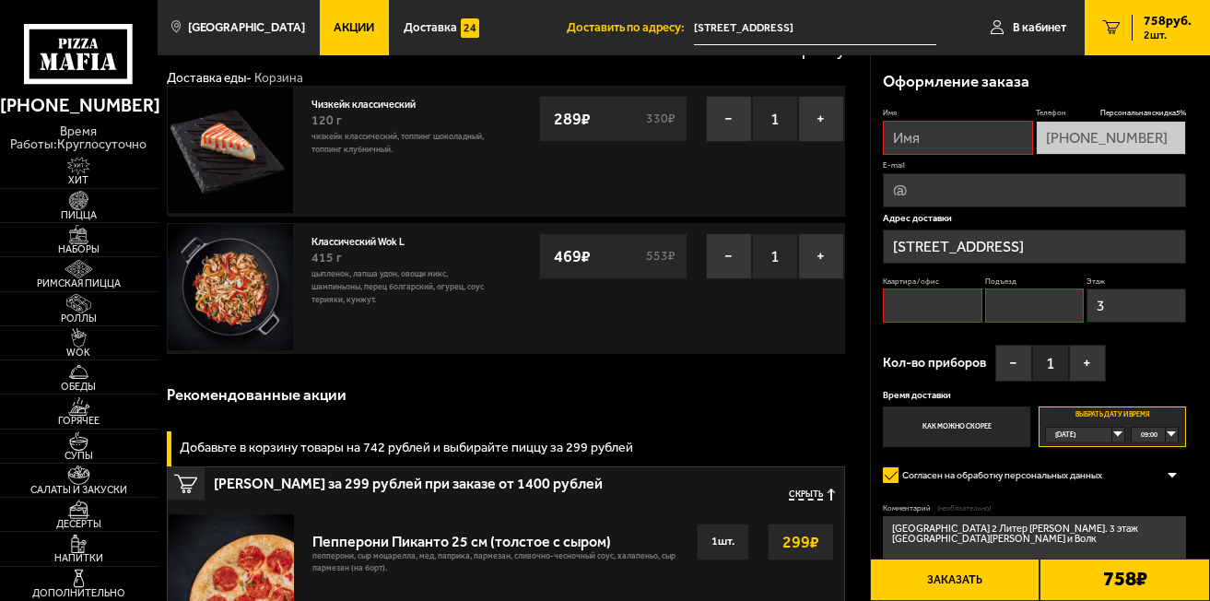
scroll to position [0, 0]
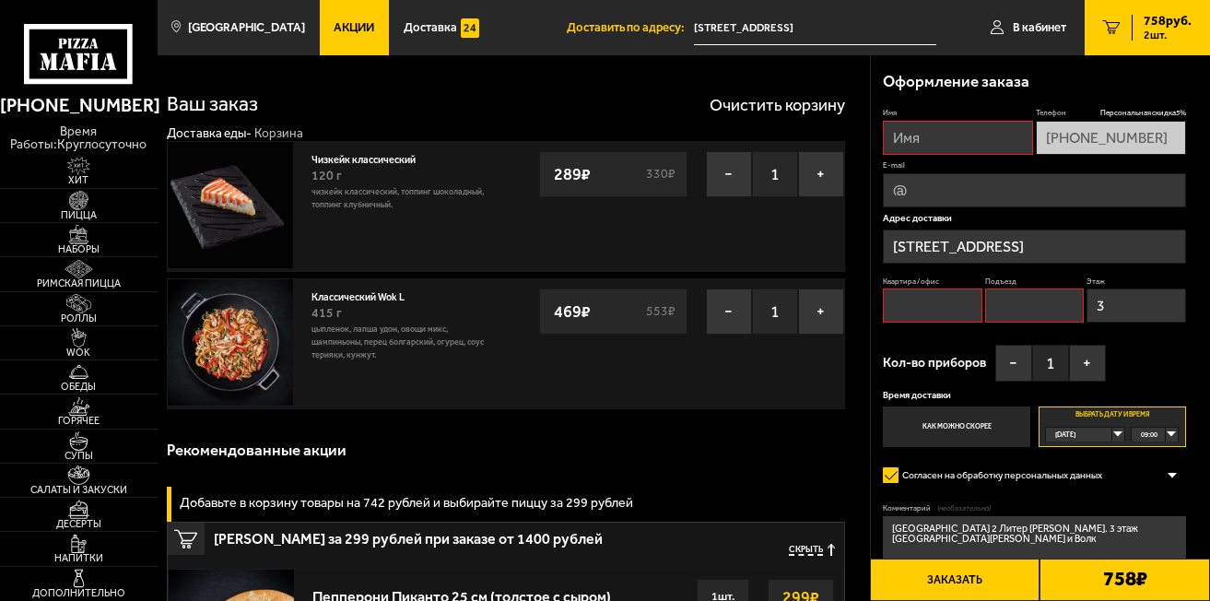
click at [930, 308] on input "Квартира / офис" at bounding box center [933, 306] width 100 height 34
click at [951, 144] on input "Имя" at bounding box center [958, 138] width 150 height 34
type input "[PERSON_NAME]"
type input "[EMAIL_ADDRESS][DOMAIN_NAME]"
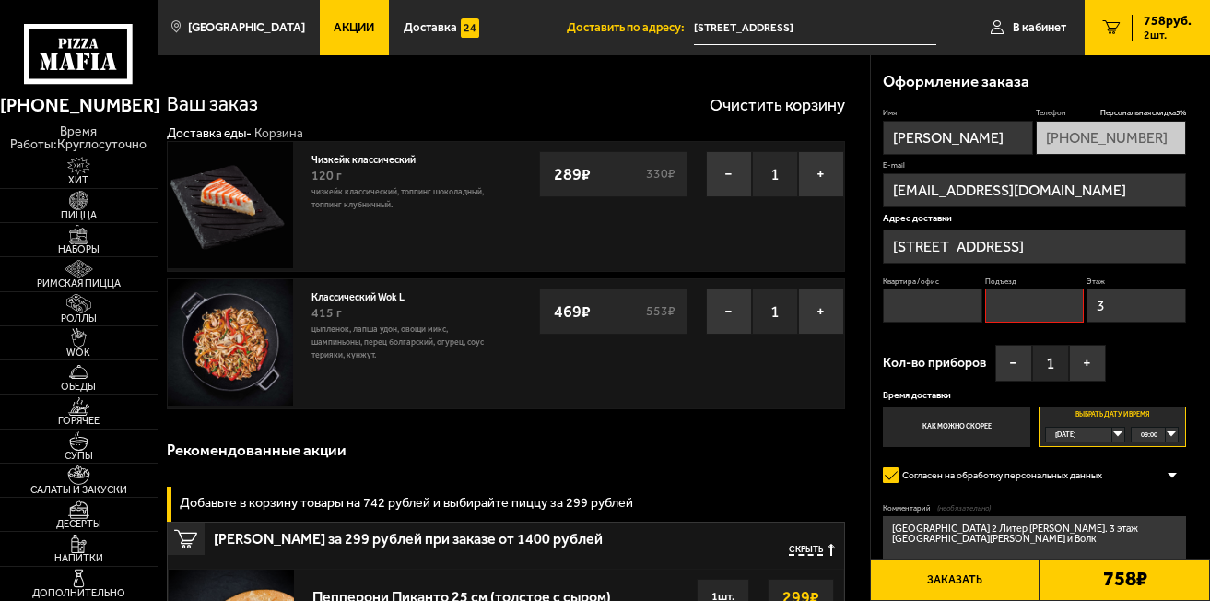
click at [973, 311] on input "Квартира / офис" at bounding box center [933, 306] width 100 height 34
click at [1029, 307] on input "Подъезд" at bounding box center [1035, 306] width 100 height 34
click at [1104, 301] on input "3" at bounding box center [1137, 306] width 100 height 34
click at [1045, 306] on input "Подъезд" at bounding box center [1035, 306] width 100 height 34
click at [997, 580] on button "Заказать" at bounding box center [955, 580] width 171 height 43
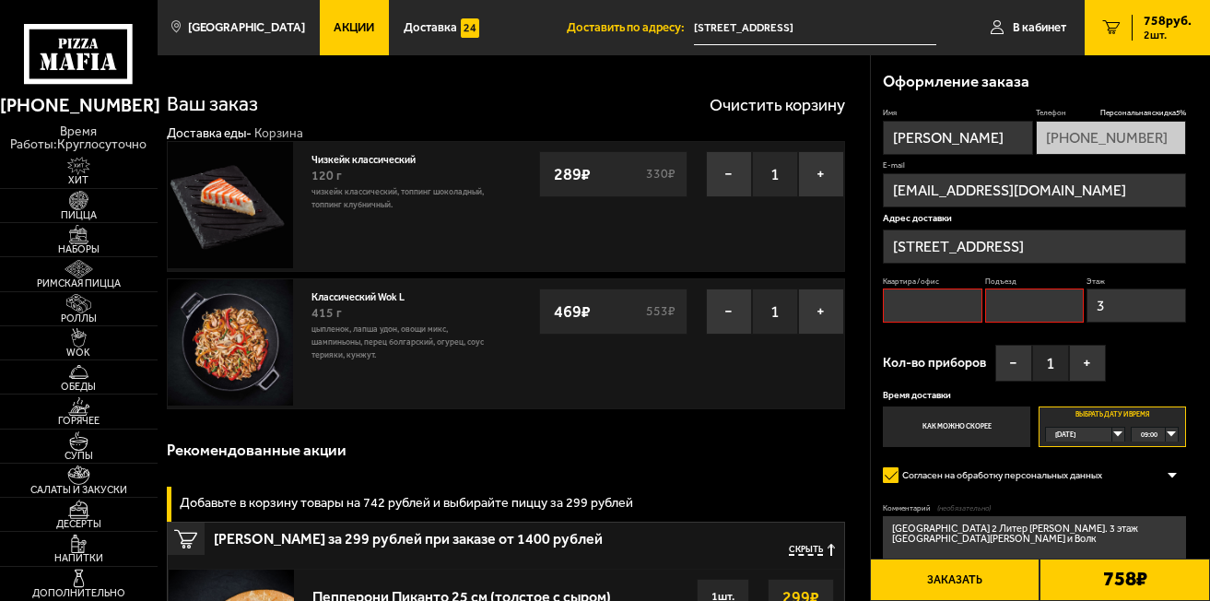
click at [954, 310] on input "Квартира / офис" at bounding box center [933, 306] width 100 height 34
click at [948, 303] on input "Квартира / офис" at bounding box center [933, 306] width 100 height 34
click at [1020, 313] on input "Подъезд" at bounding box center [1035, 306] width 100 height 34
click at [1032, 300] on input "Подъезд" at bounding box center [1035, 306] width 100 height 34
click at [1107, 292] on input "3" at bounding box center [1137, 306] width 100 height 34
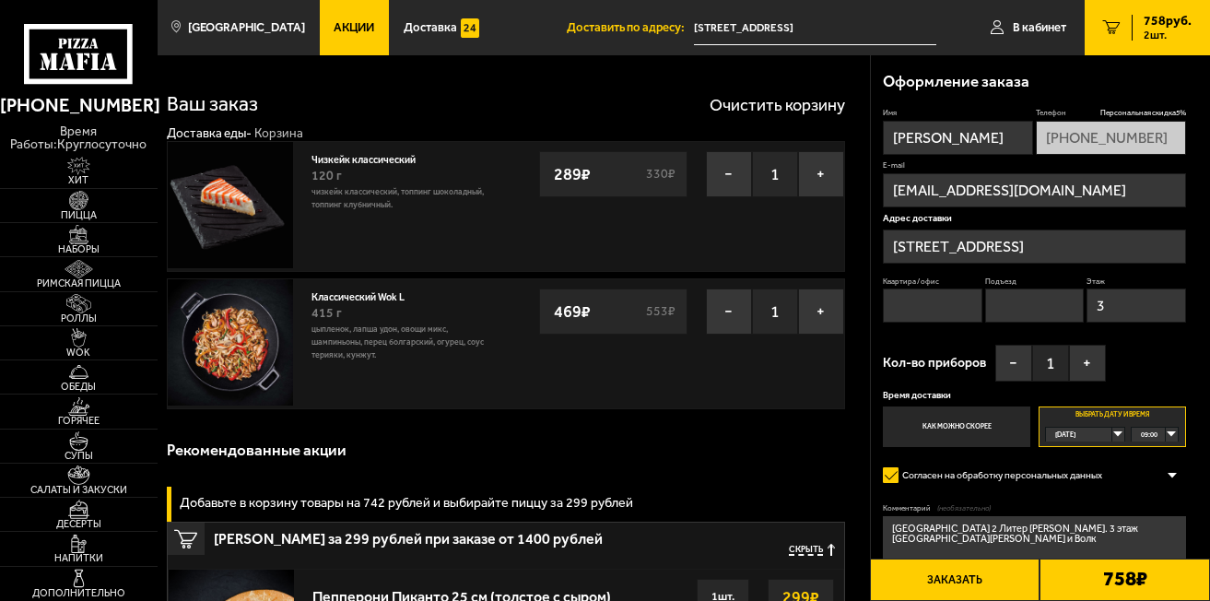
click at [900, 295] on input "Квартира / офис" at bounding box center [933, 306] width 100 height 34
type input "0"
click at [1050, 310] on input "Подъезд" at bounding box center [1035, 306] width 100 height 34
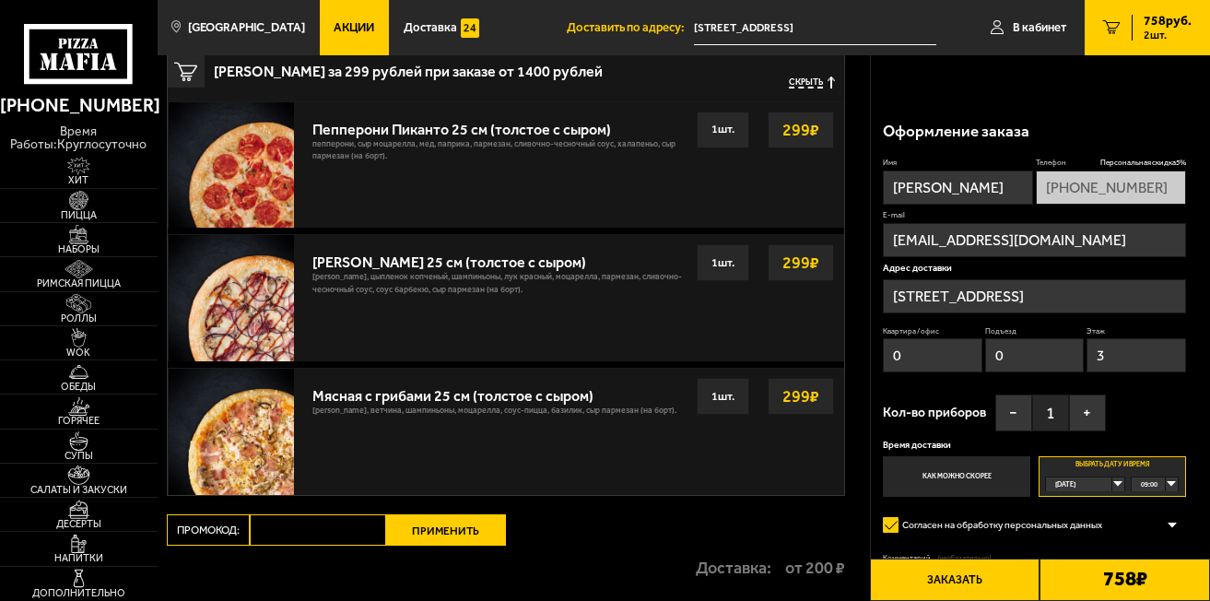
scroll to position [553, 0]
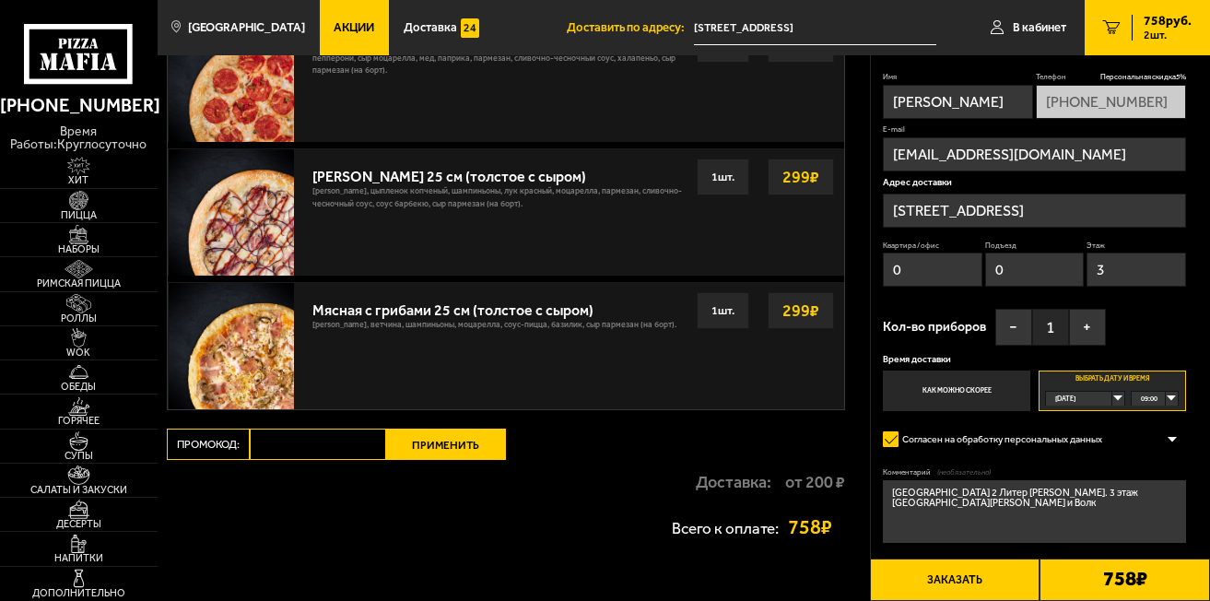
type input "0"
click at [1009, 519] on textarea "[GEOGRAPHIC_DATA] 2 Литер [PERSON_NAME]. 3 этаж [GEOGRAPHIC_DATA][PERSON_NAME] …" at bounding box center [1034, 511] width 302 height 63
click at [1169, 497] on textarea "[GEOGRAPHIC_DATA] 2 Литер [PERSON_NAME]. 3 этаж [GEOGRAPHIC_DATA][PERSON_NAME] …" at bounding box center [1034, 511] width 302 height 63
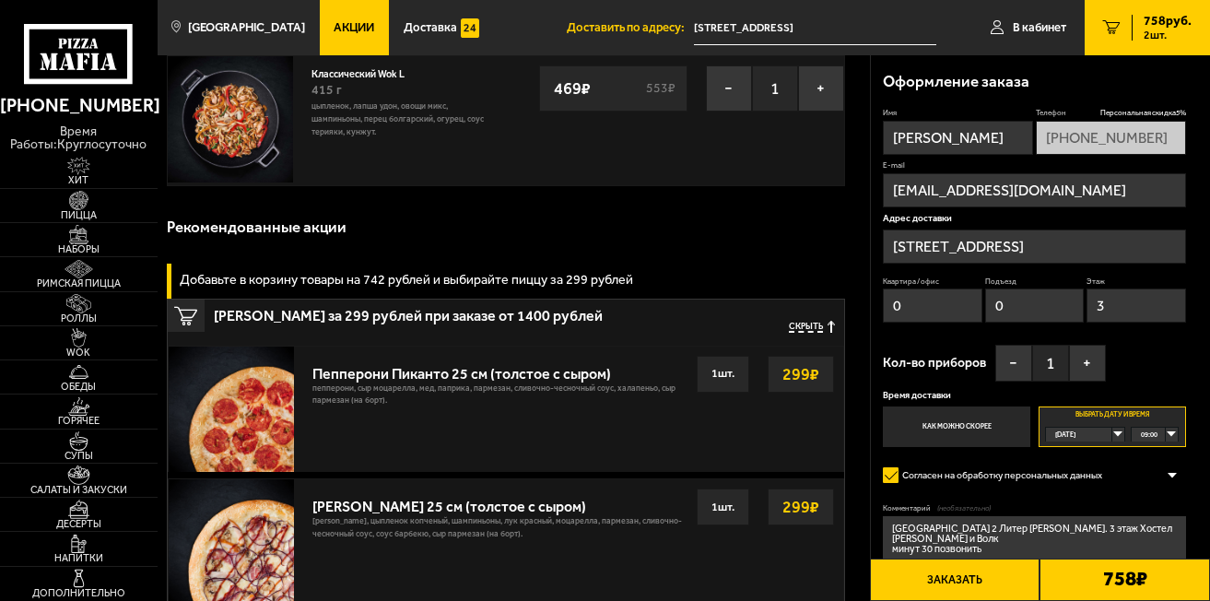
scroll to position [277, 0]
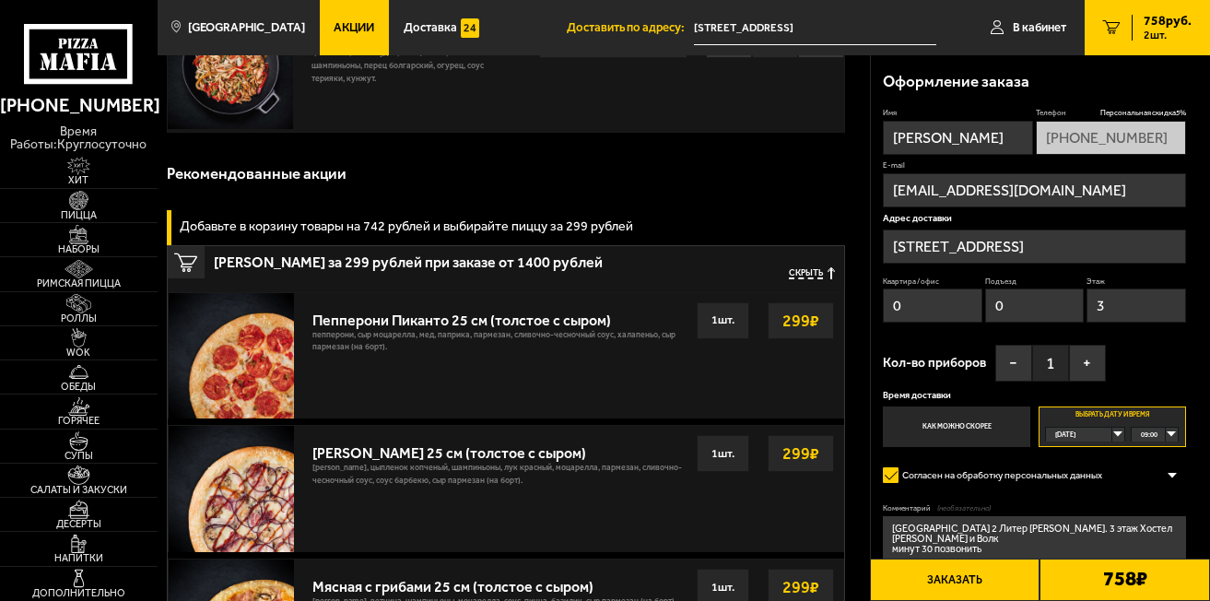
type textarea "[GEOGRAPHIC_DATA] 2 Литер [PERSON_NAME]. 3 этаж Хостел [PERSON_NAME] и Волк мин…"
click at [961, 575] on button "Заказать" at bounding box center [955, 580] width 171 height 43
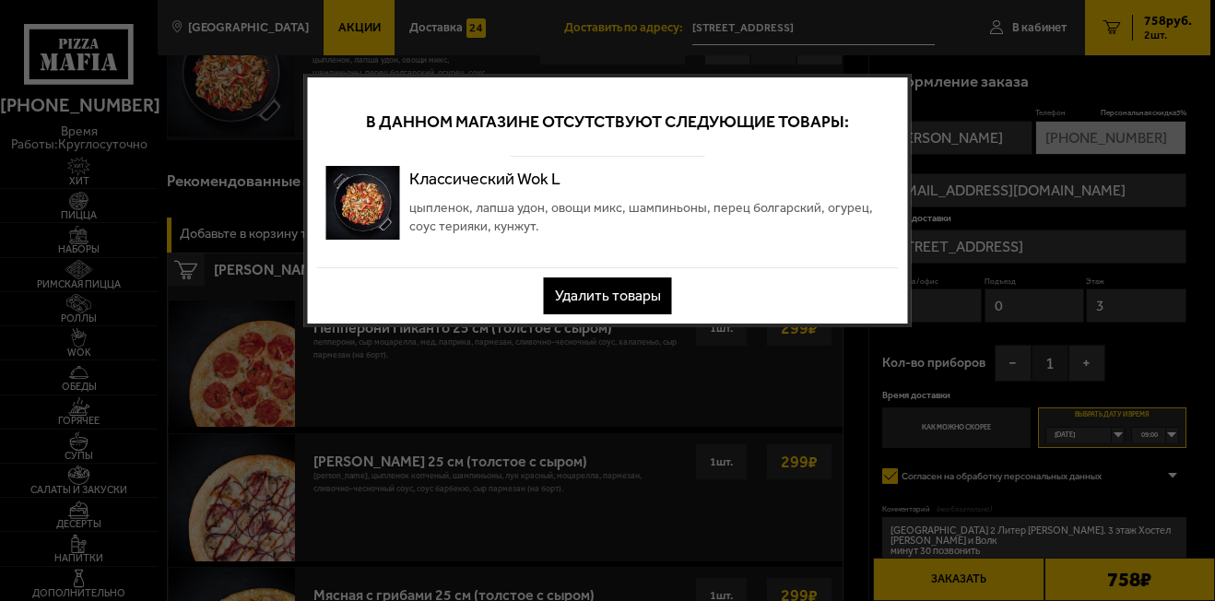
scroll to position [0, 0]
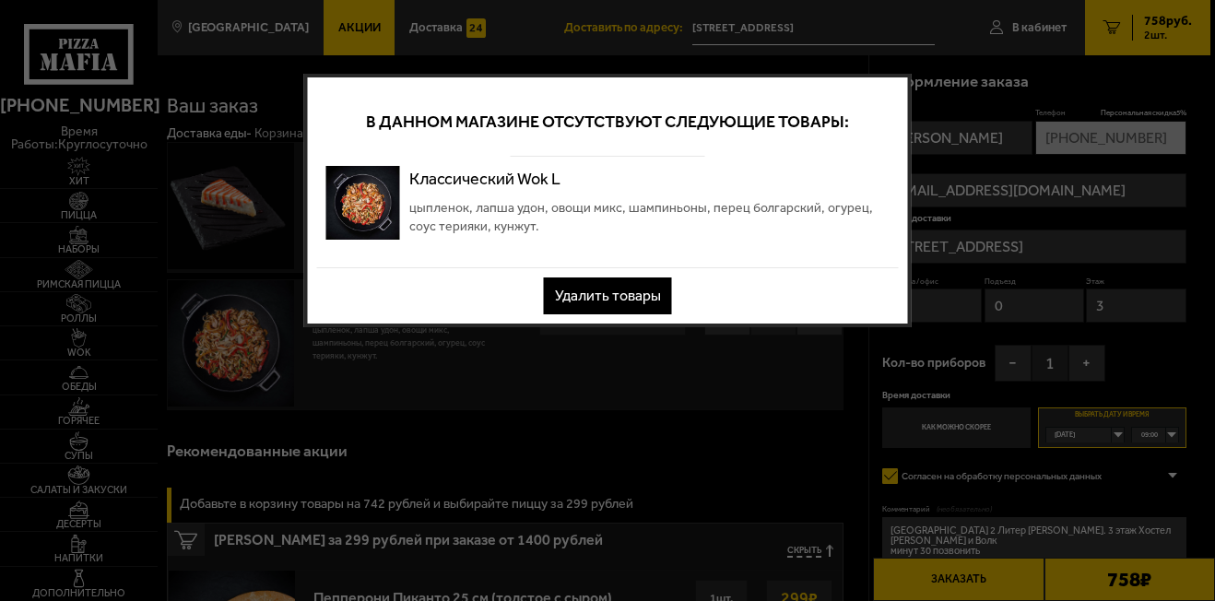
click at [658, 394] on div at bounding box center [607, 300] width 1215 height 601
